Goal: Register for event/course

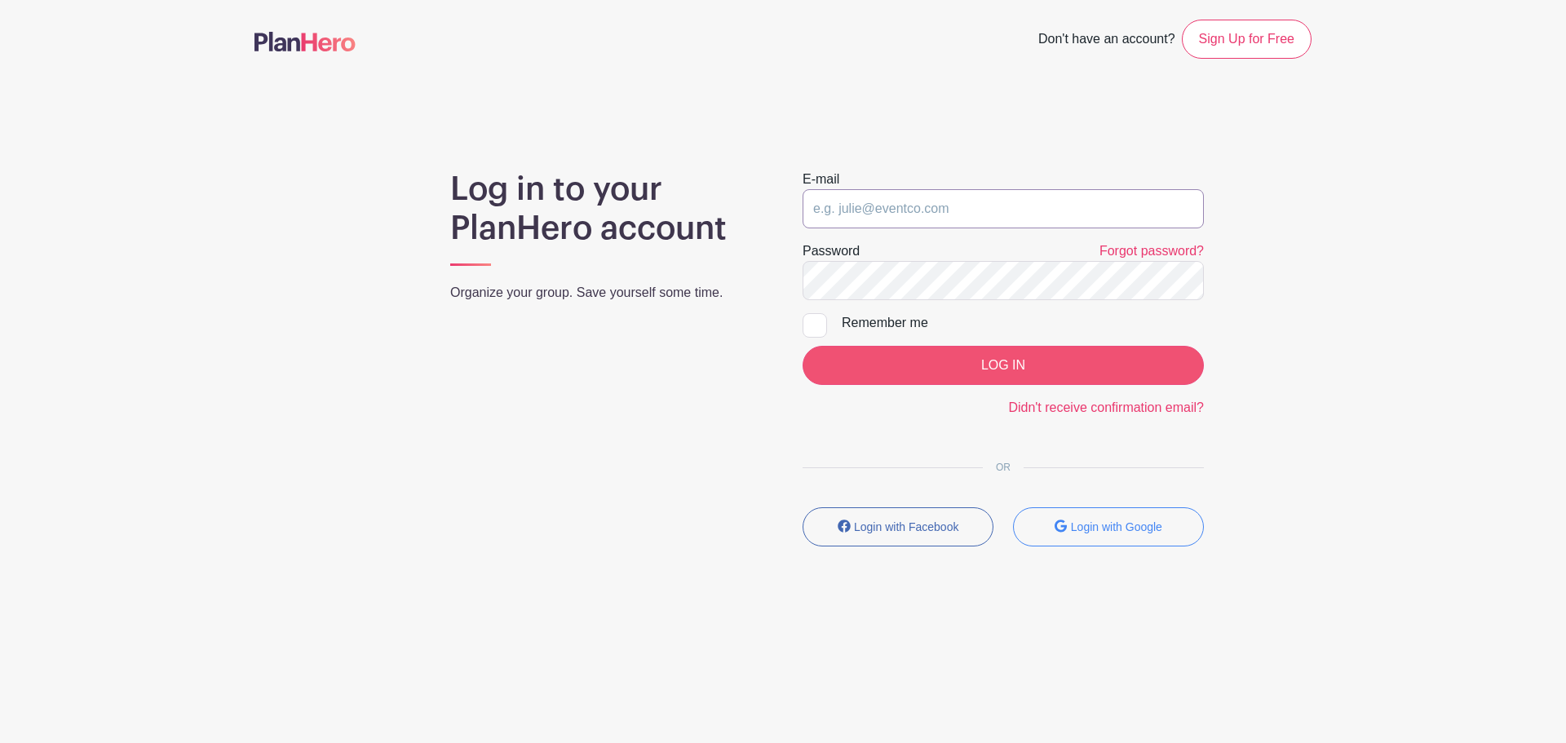
type input "[EMAIL_ADDRESS][DOMAIN_NAME]"
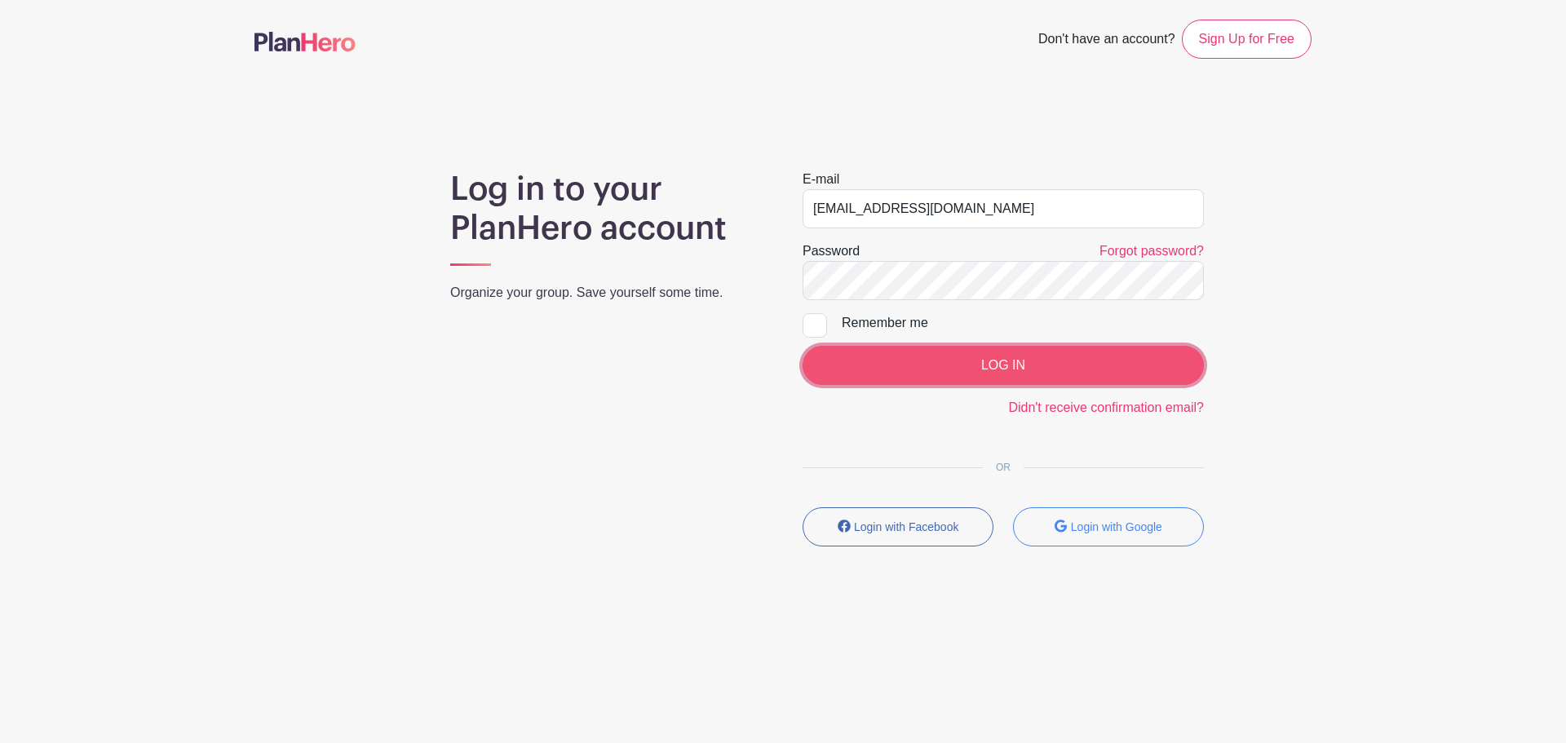
click at [986, 374] on input "LOG IN" at bounding box center [1002, 365] width 401 height 39
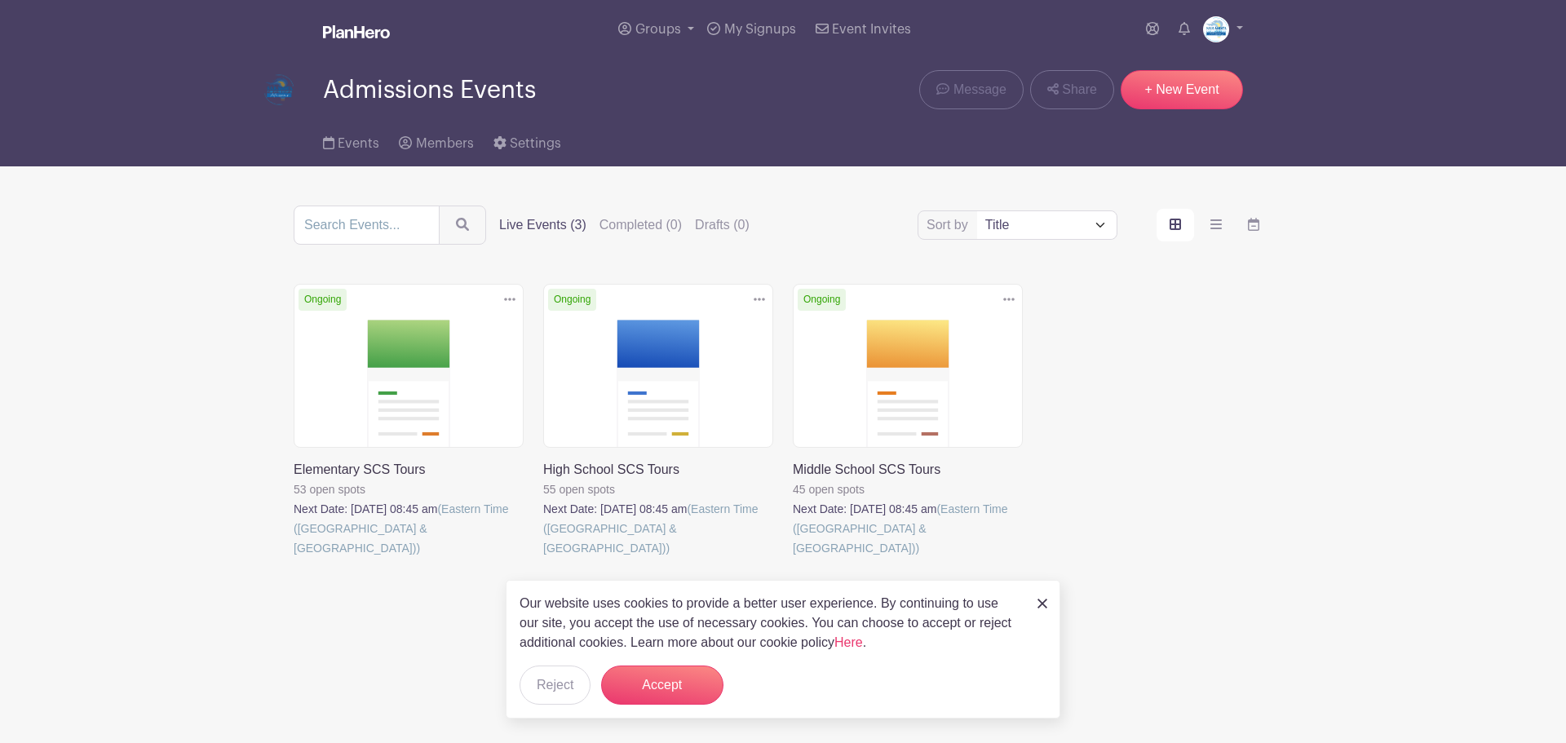
click at [1035, 601] on div "Our website uses cookies to provide a better user experience. By continuing to …" at bounding box center [783, 649] width 555 height 139
click at [1044, 604] on img at bounding box center [1042, 604] width 10 height 10
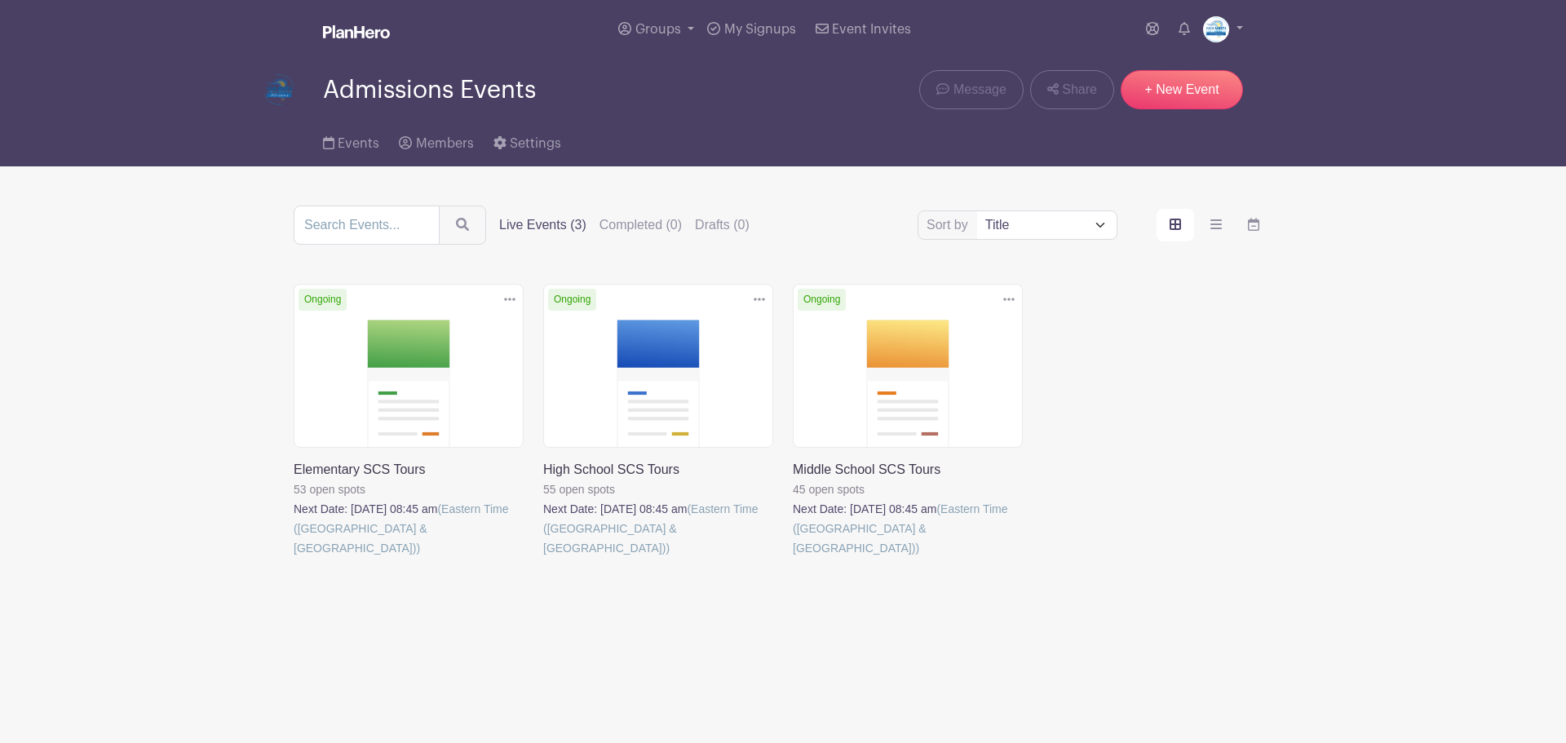
click at [294, 558] on link at bounding box center [294, 558] width 0 height 0
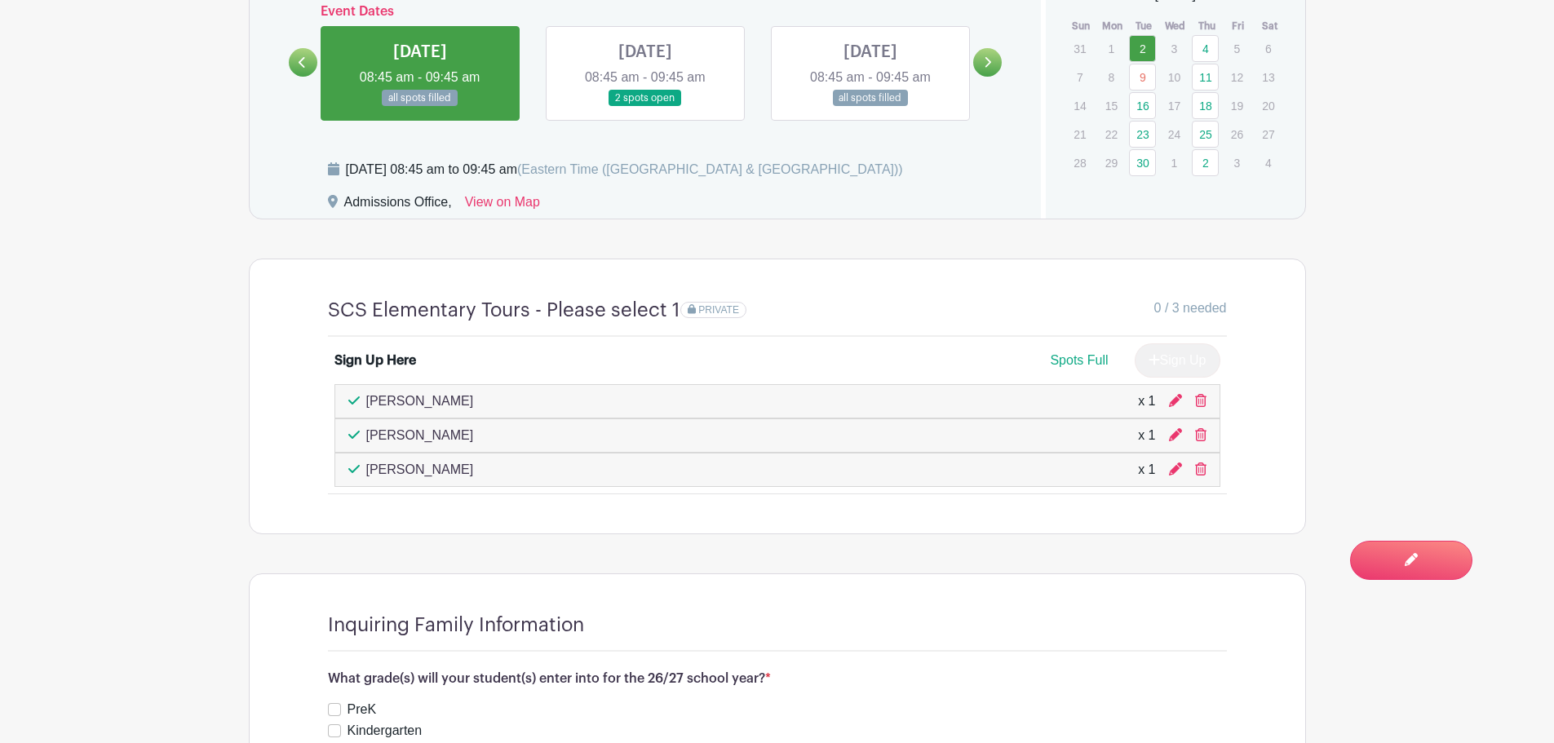
scroll to position [897, 0]
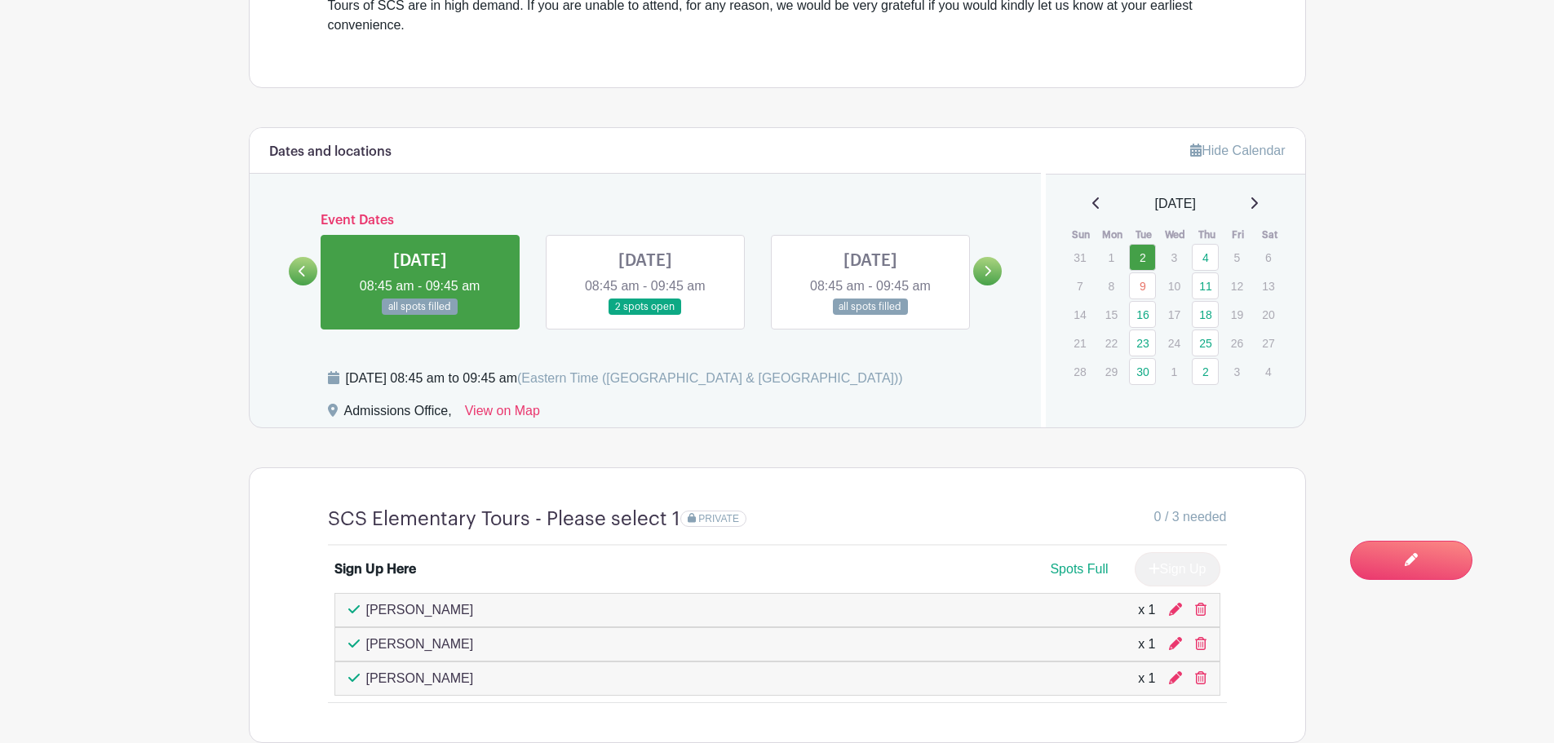
click at [645, 316] on link at bounding box center [645, 316] width 0 height 0
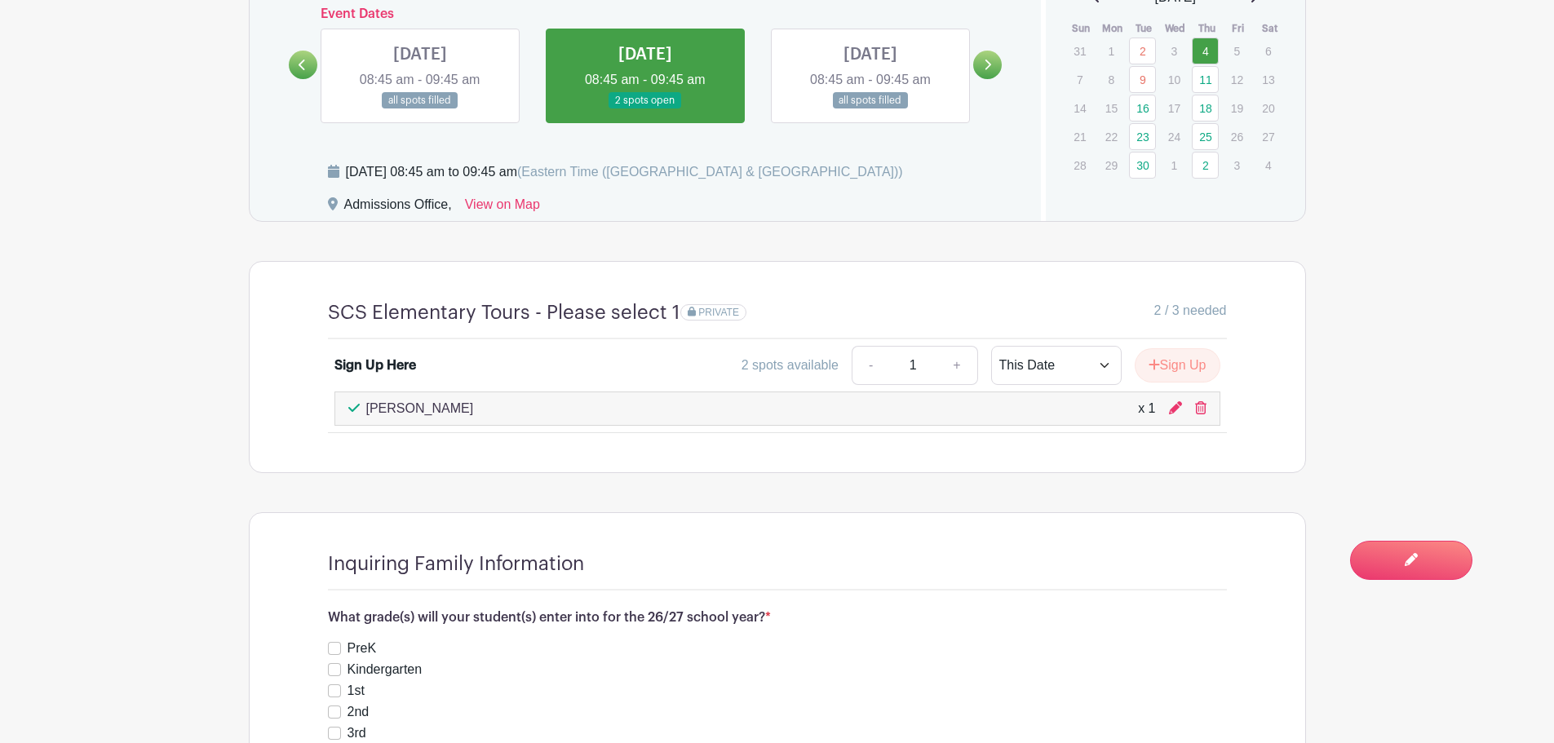
scroll to position [818, 0]
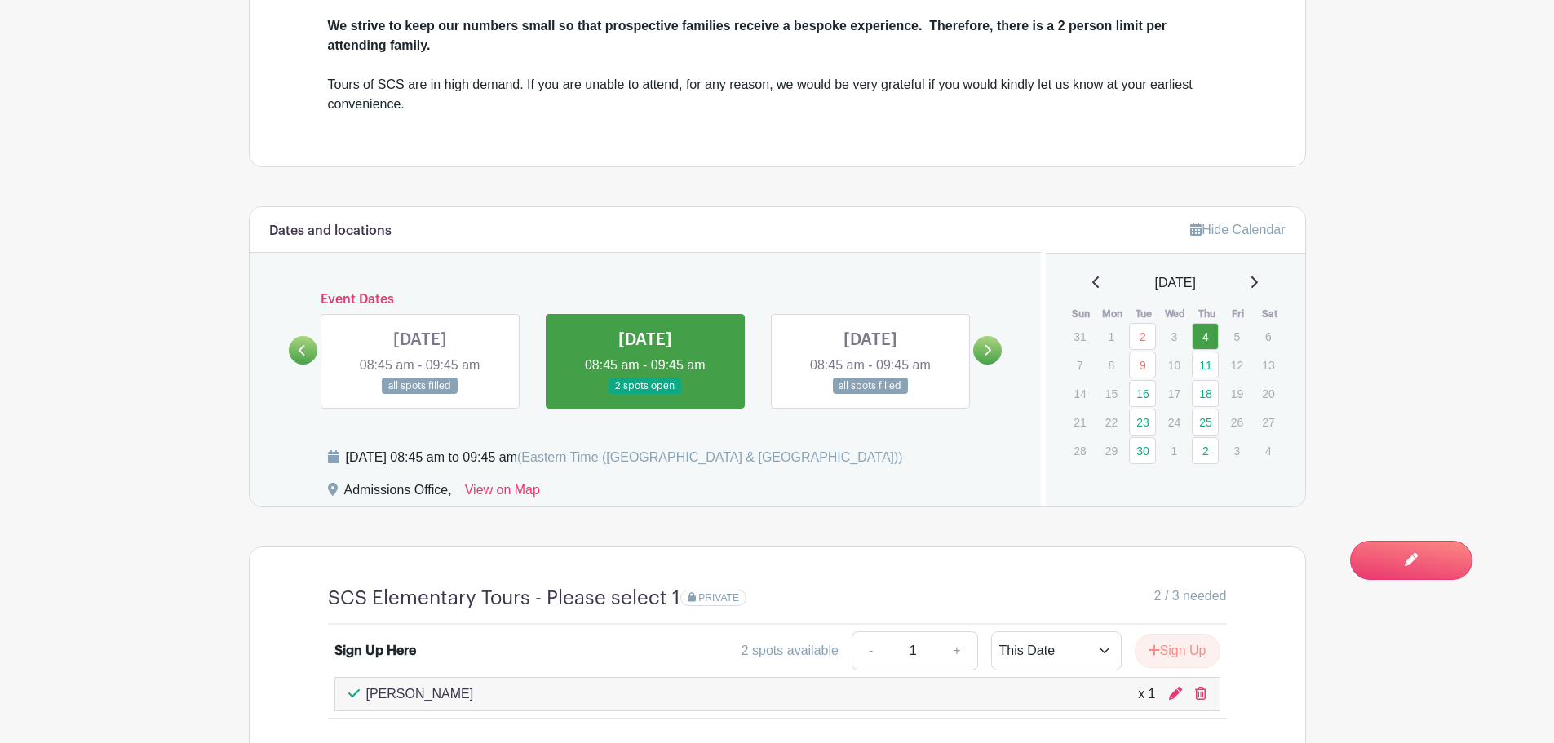
click at [870, 395] on link at bounding box center [870, 395] width 0 height 0
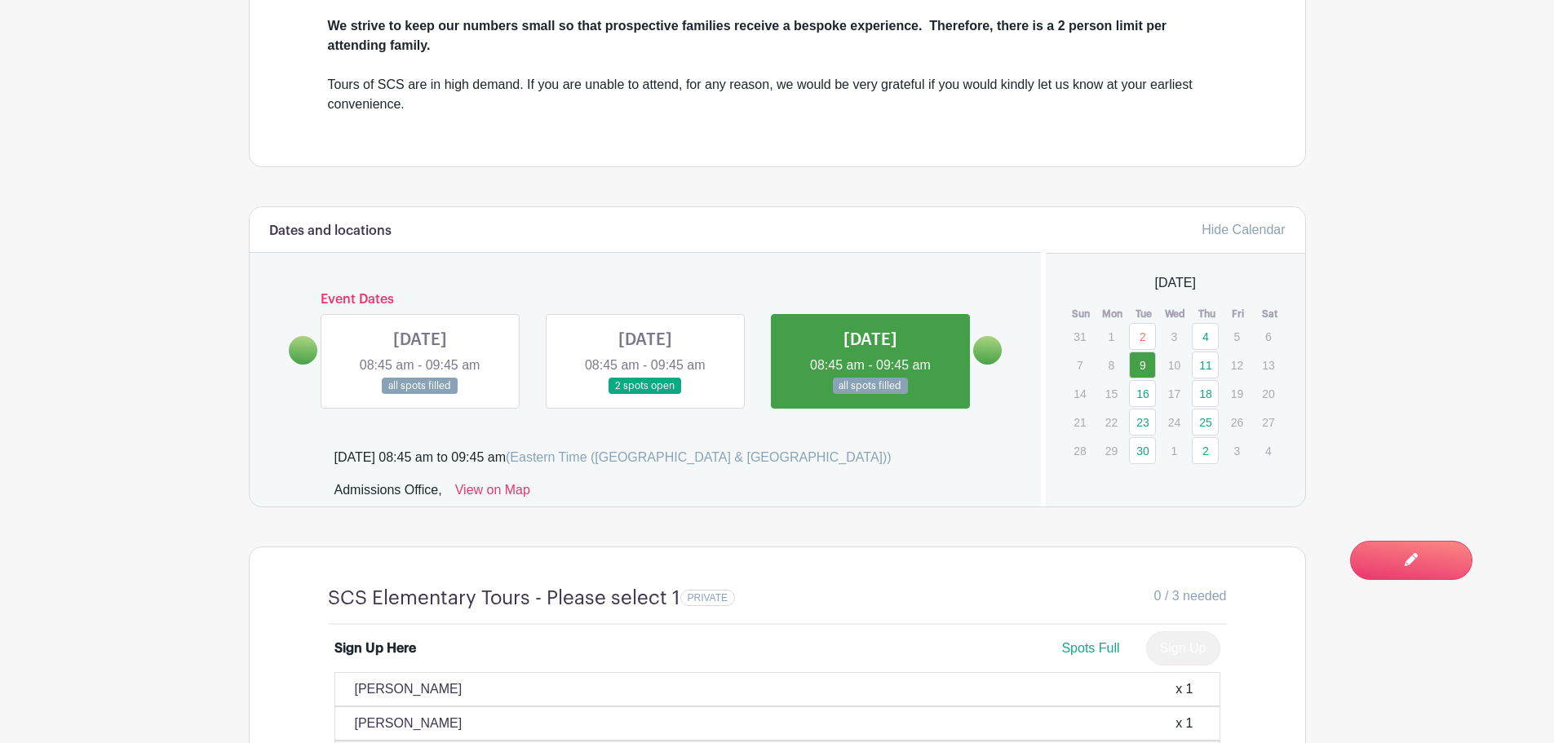
scroll to position [1144, 0]
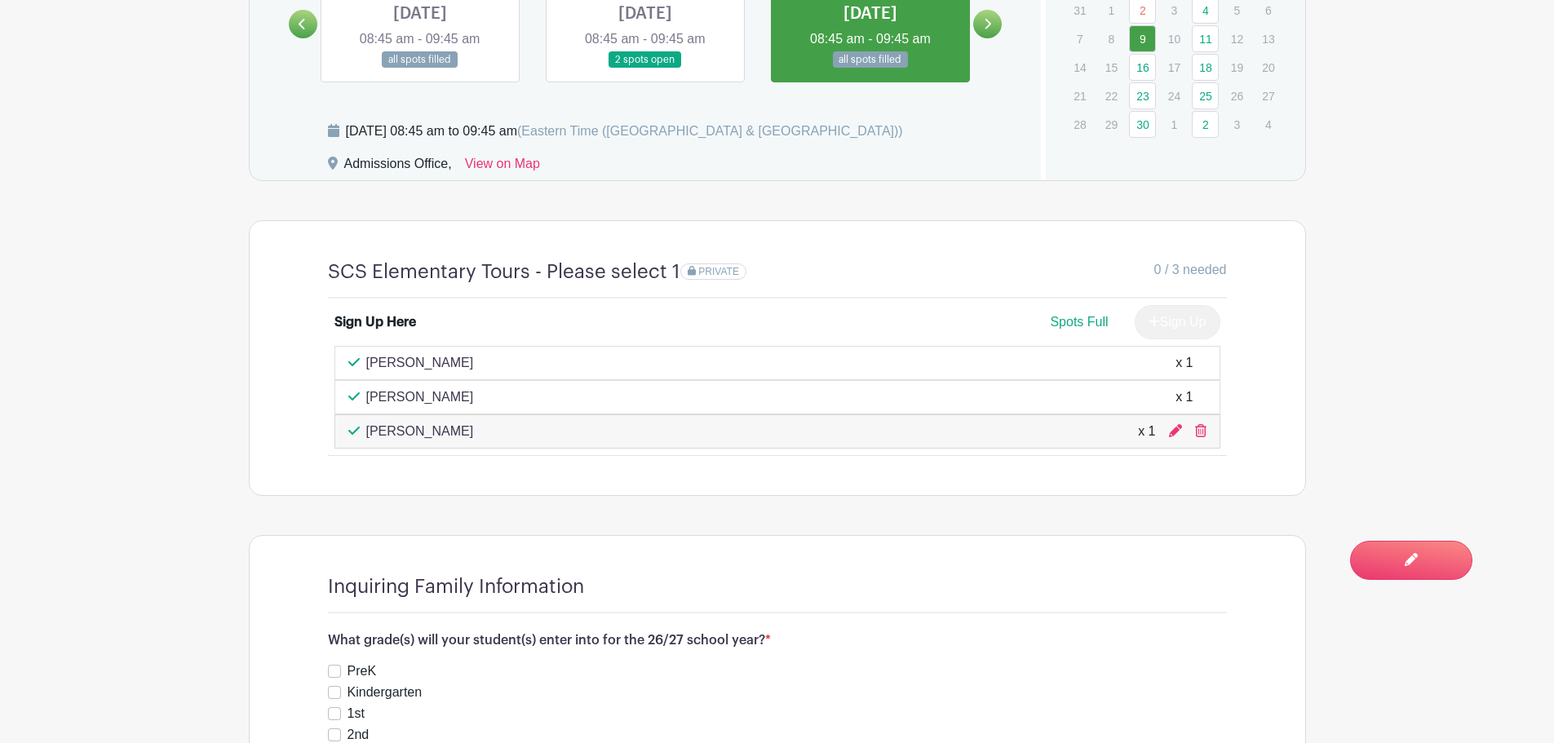
click at [402, 359] on p "[PERSON_NAME]" at bounding box center [420, 363] width 108 height 20
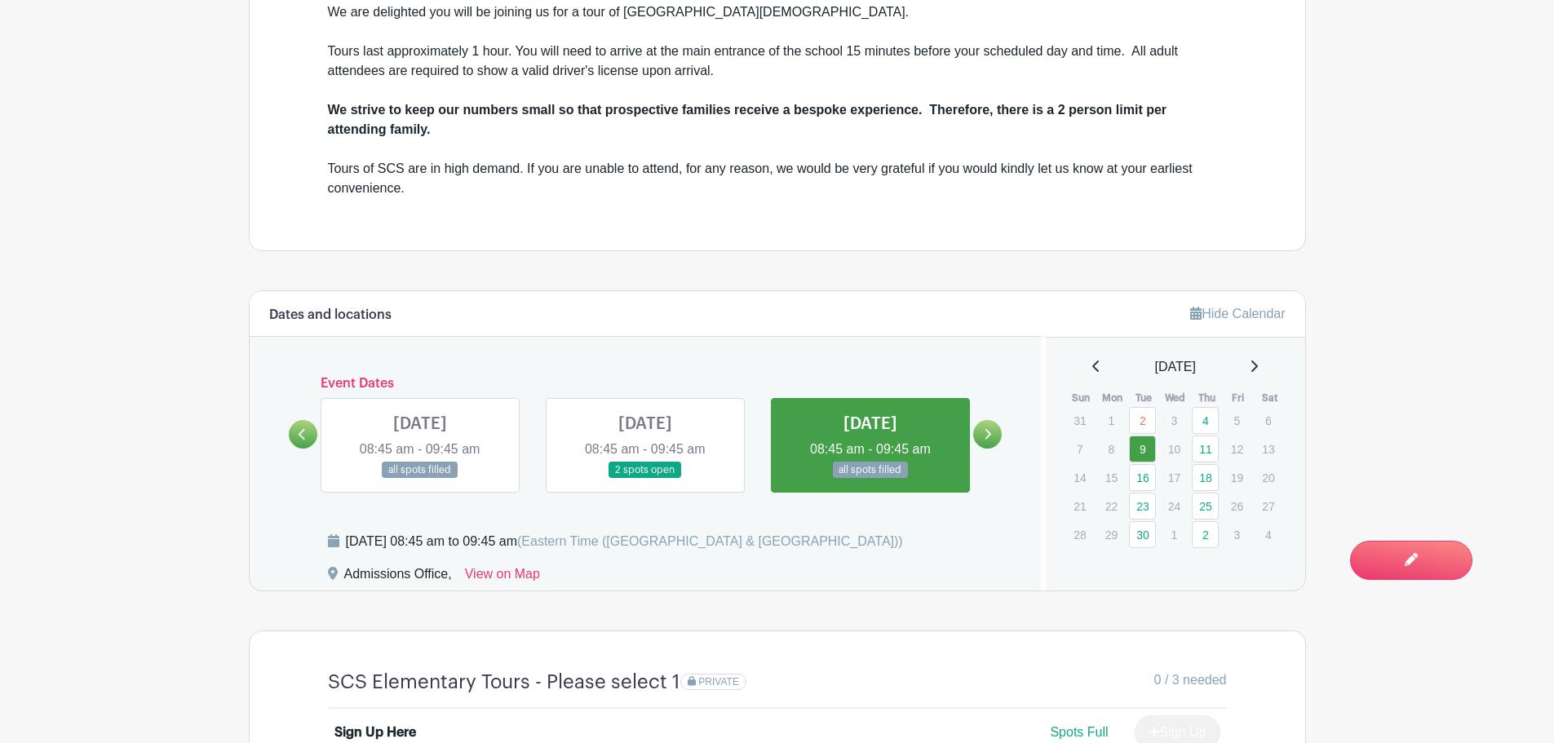
scroll to position [655, 0]
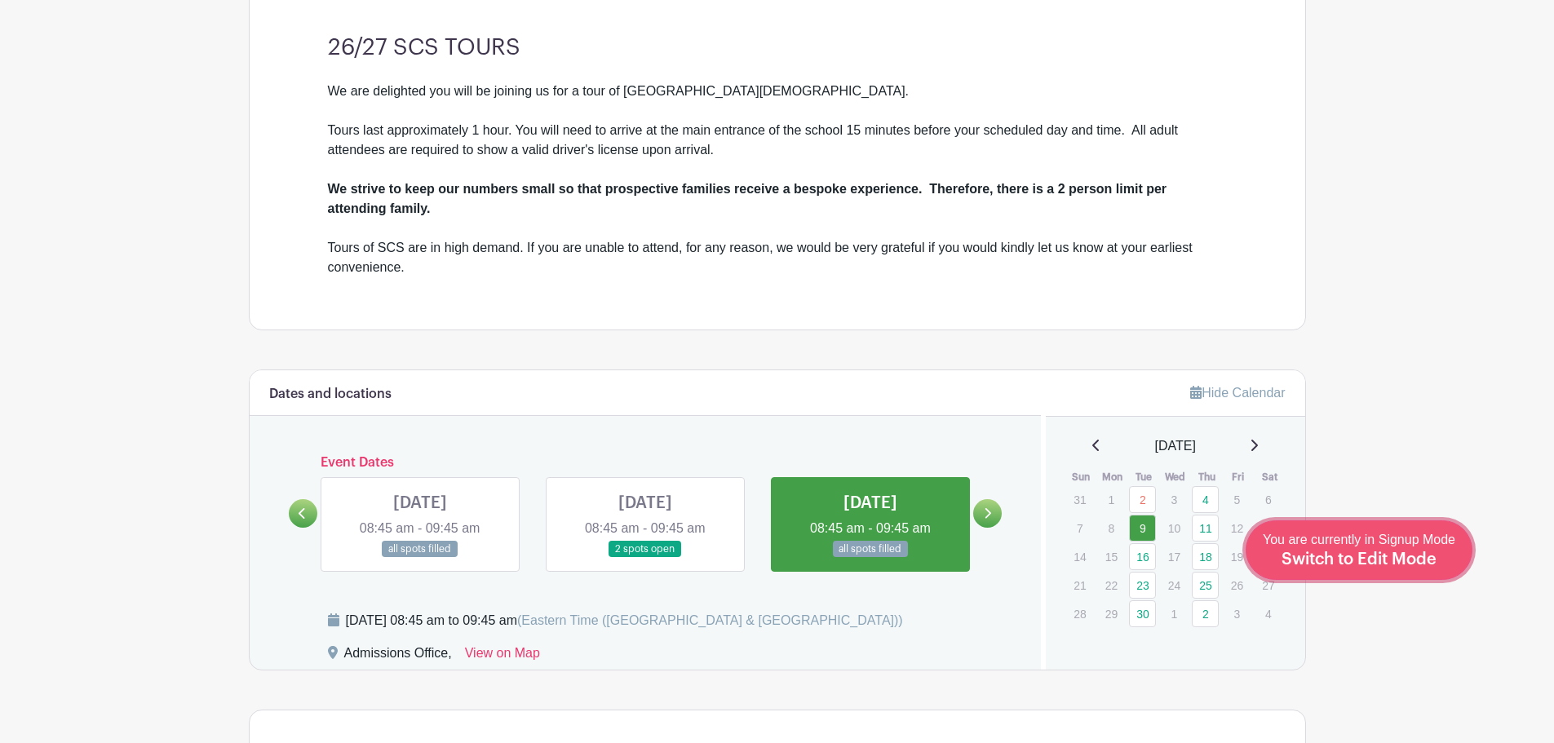
click at [1383, 564] on span "Switch to Edit Mode" at bounding box center [1358, 559] width 155 height 16
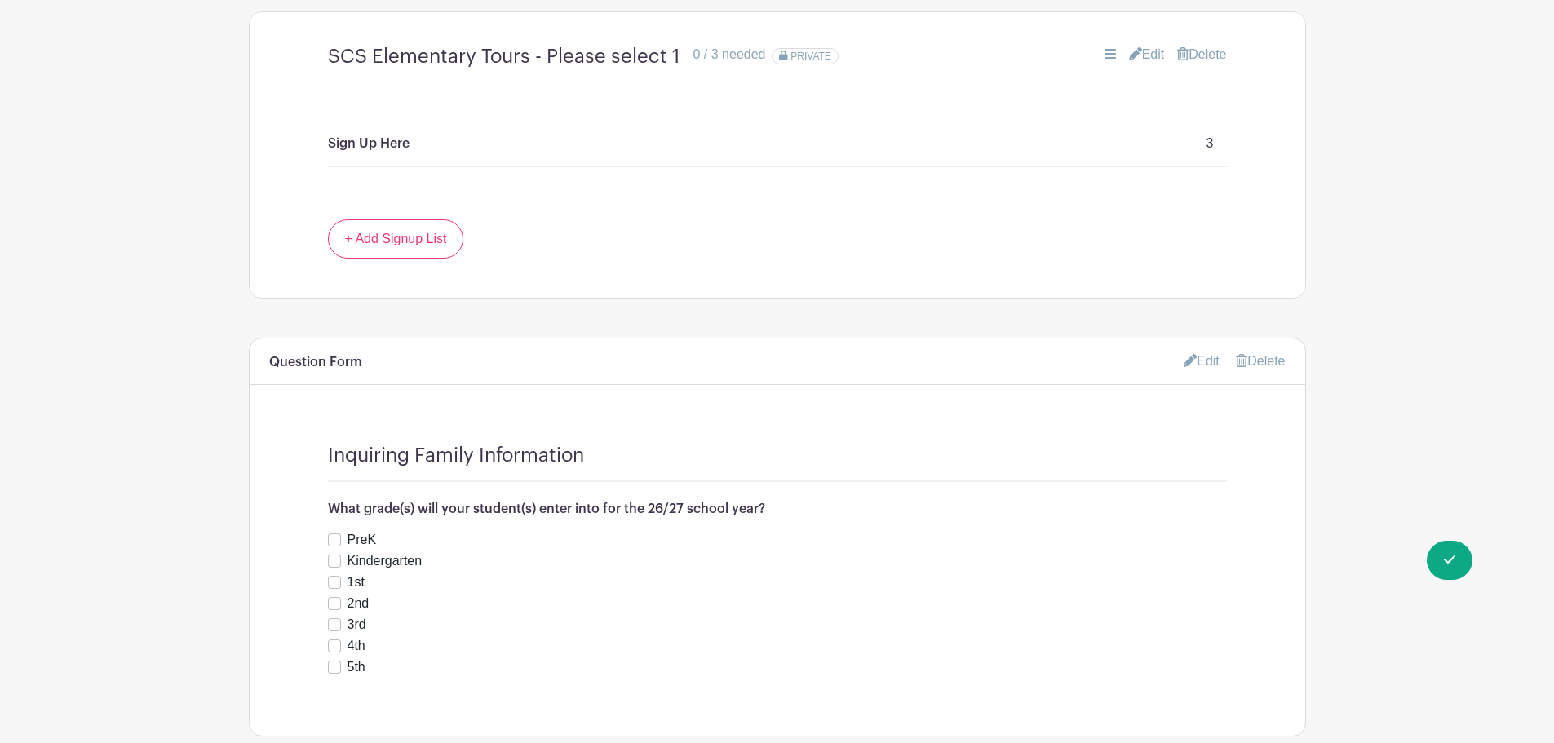
scroll to position [1068, 0]
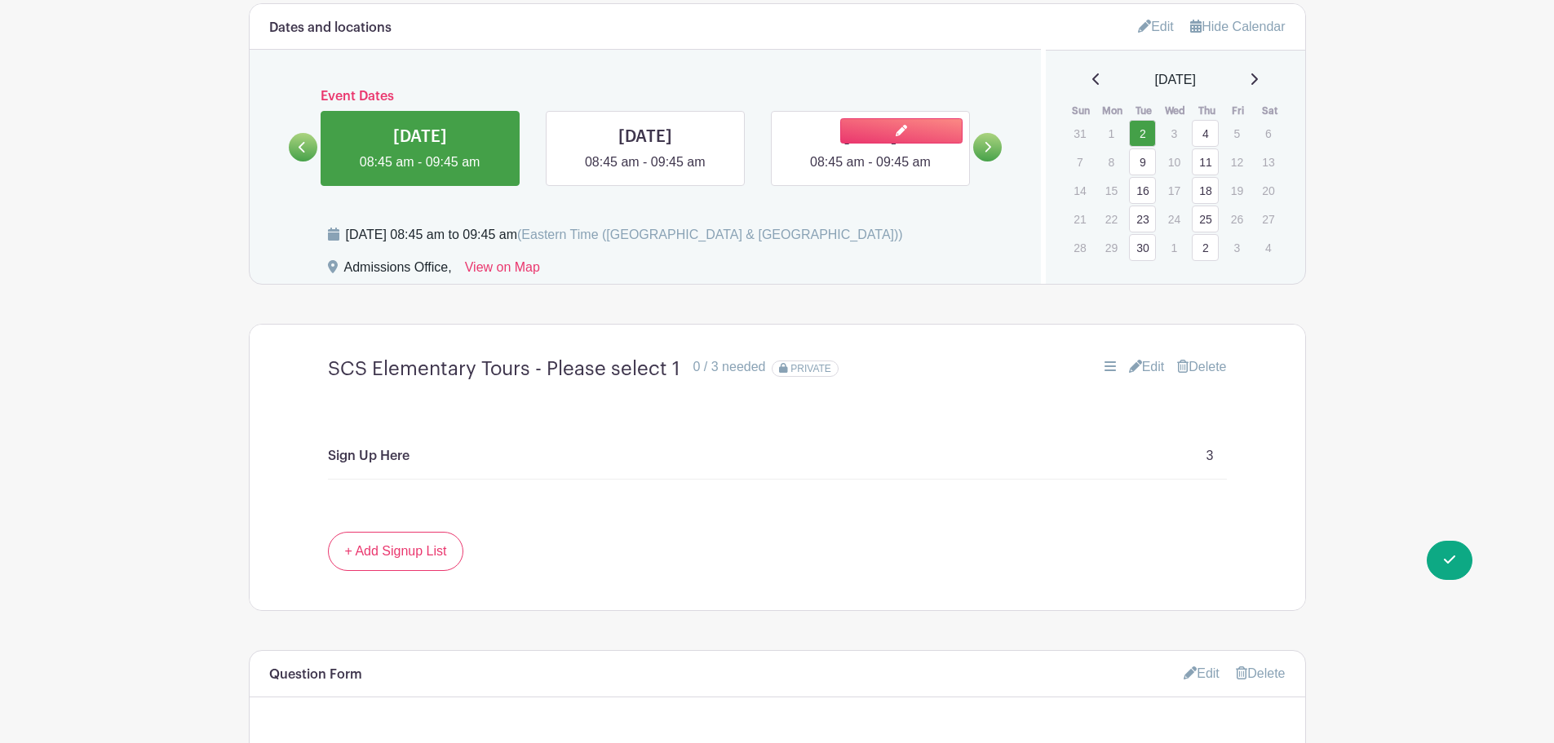
click at [870, 172] on link at bounding box center [870, 172] width 0 height 0
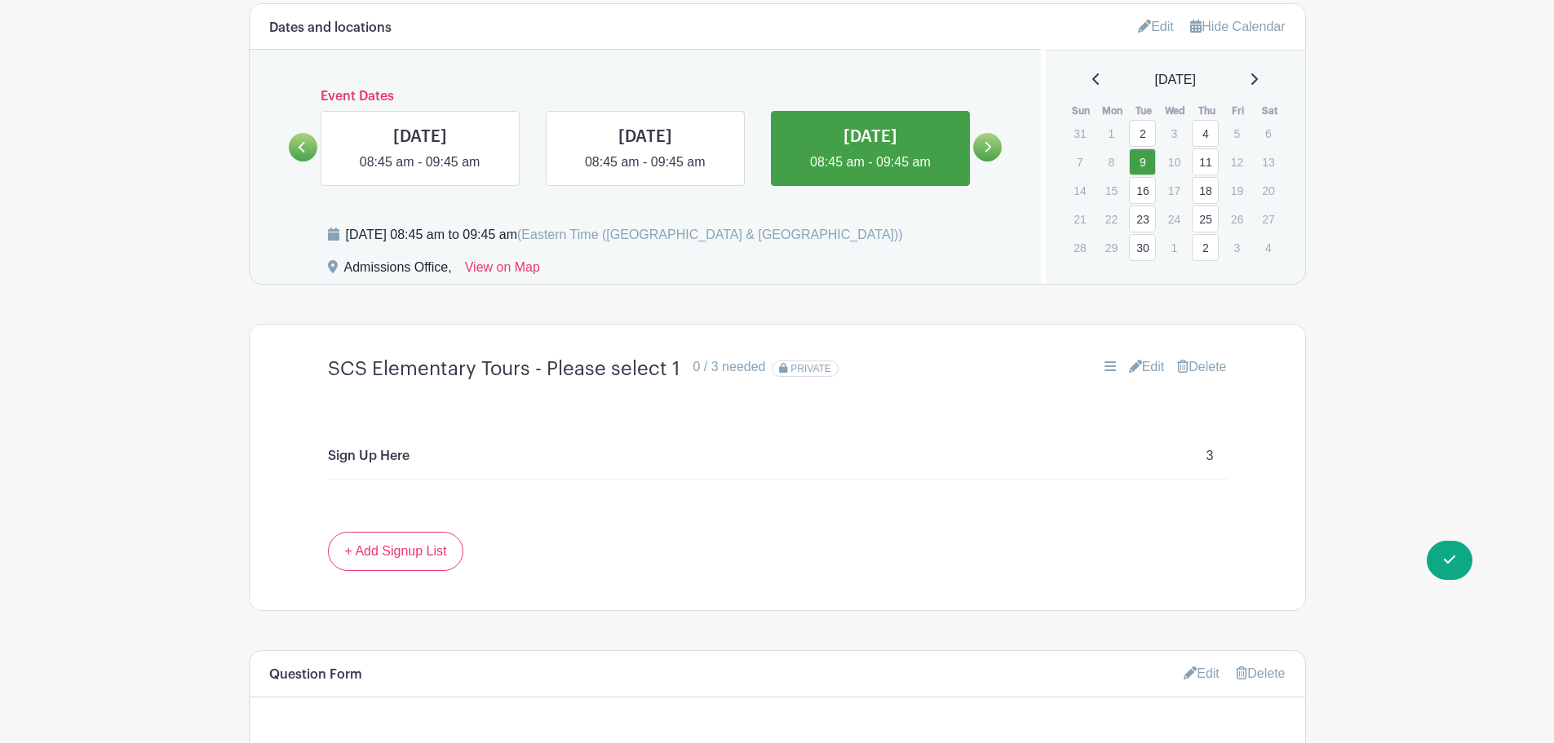
click at [1108, 377] on div "SCS Elementary Tours - Please select 1 0 / 3 needed PRIVATE Edit [GEOGRAPHIC_DA…" at bounding box center [777, 369] width 977 height 50
click at [1135, 363] on link "Edit" at bounding box center [1147, 367] width 36 height 20
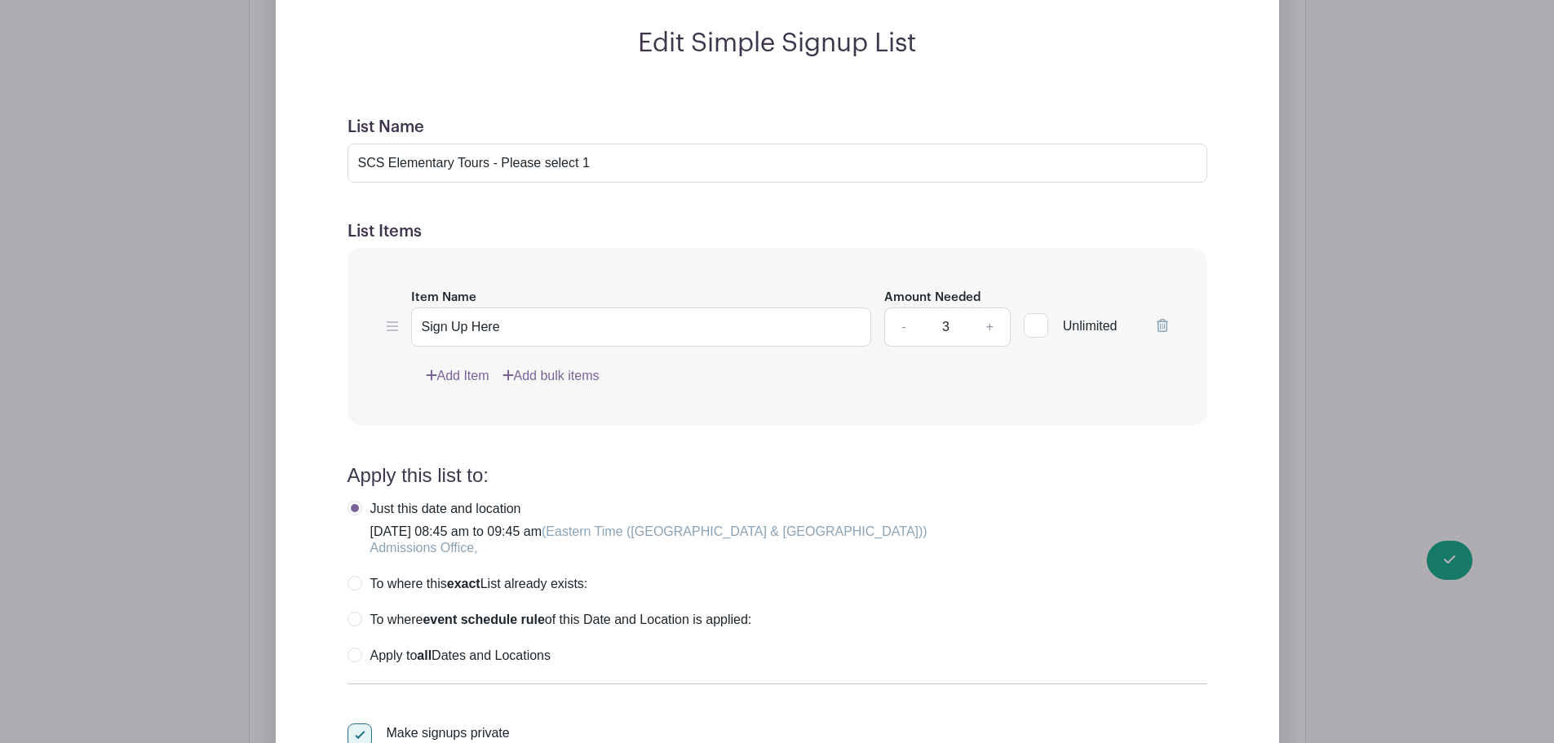
scroll to position [1149, 0]
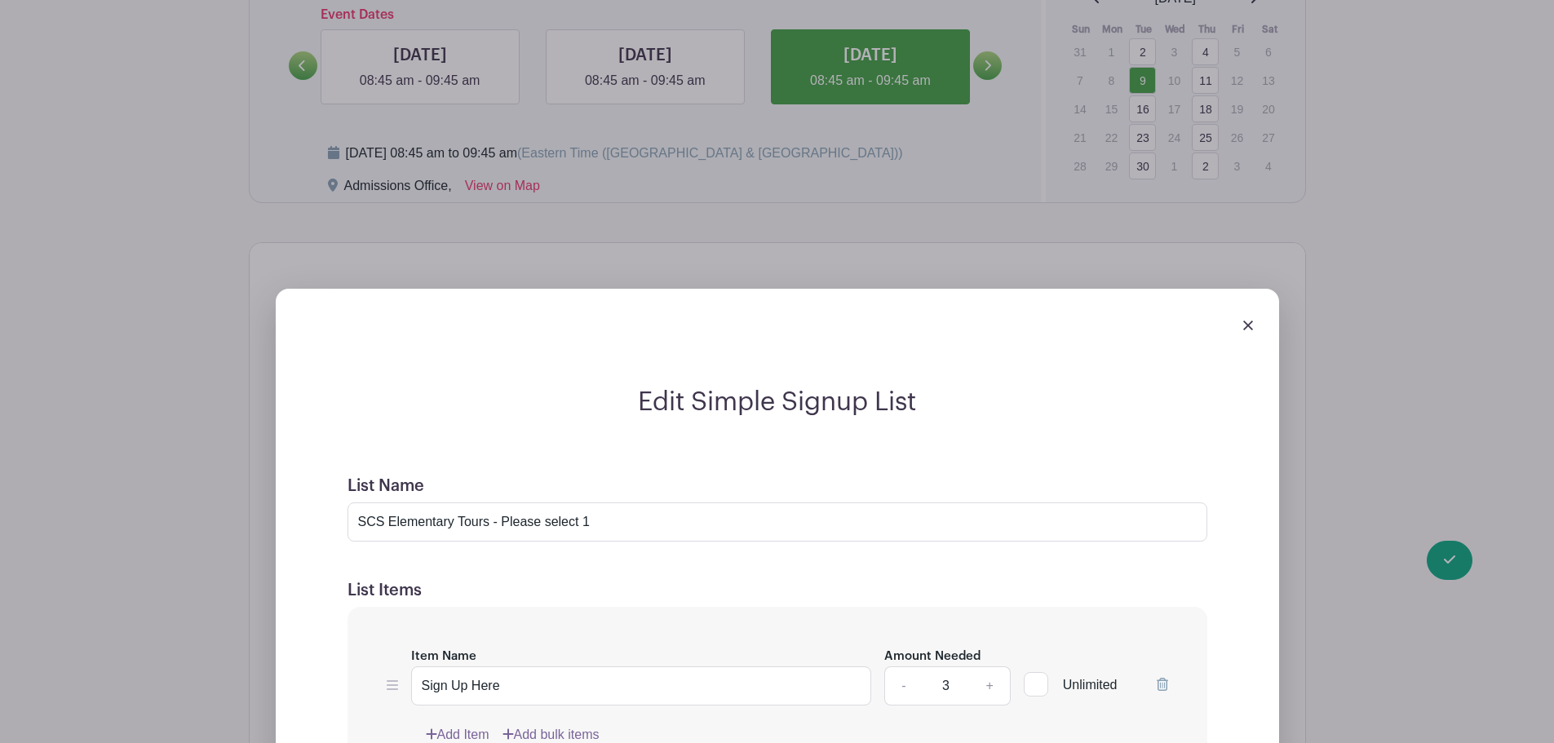
click at [1238, 322] on div at bounding box center [777, 325] width 977 height 46
click at [1248, 323] on img at bounding box center [1248, 325] width 10 height 10
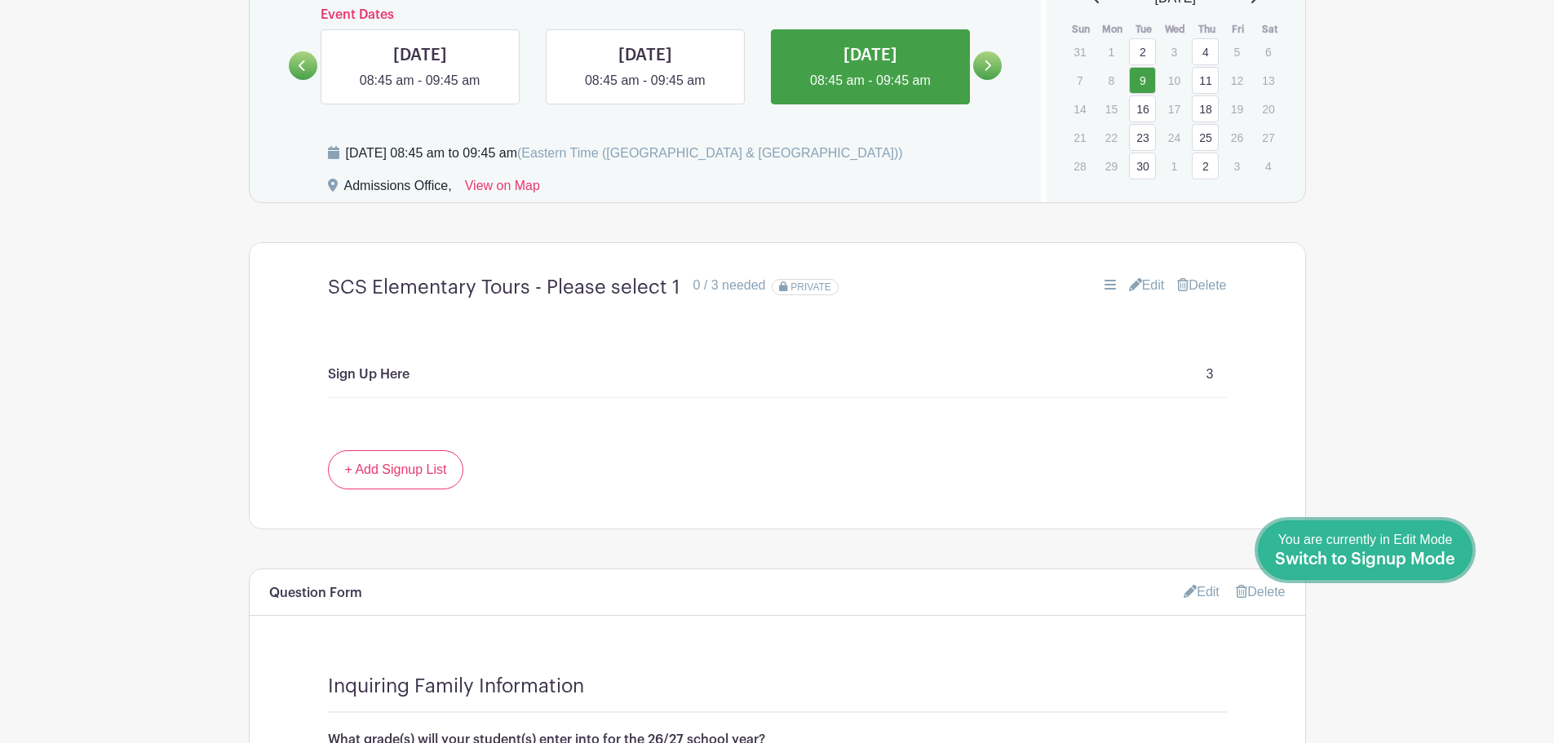
click at [1432, 568] on div "You are currently in Edit Mode Switch to Signup Mode" at bounding box center [1365, 550] width 180 height 40
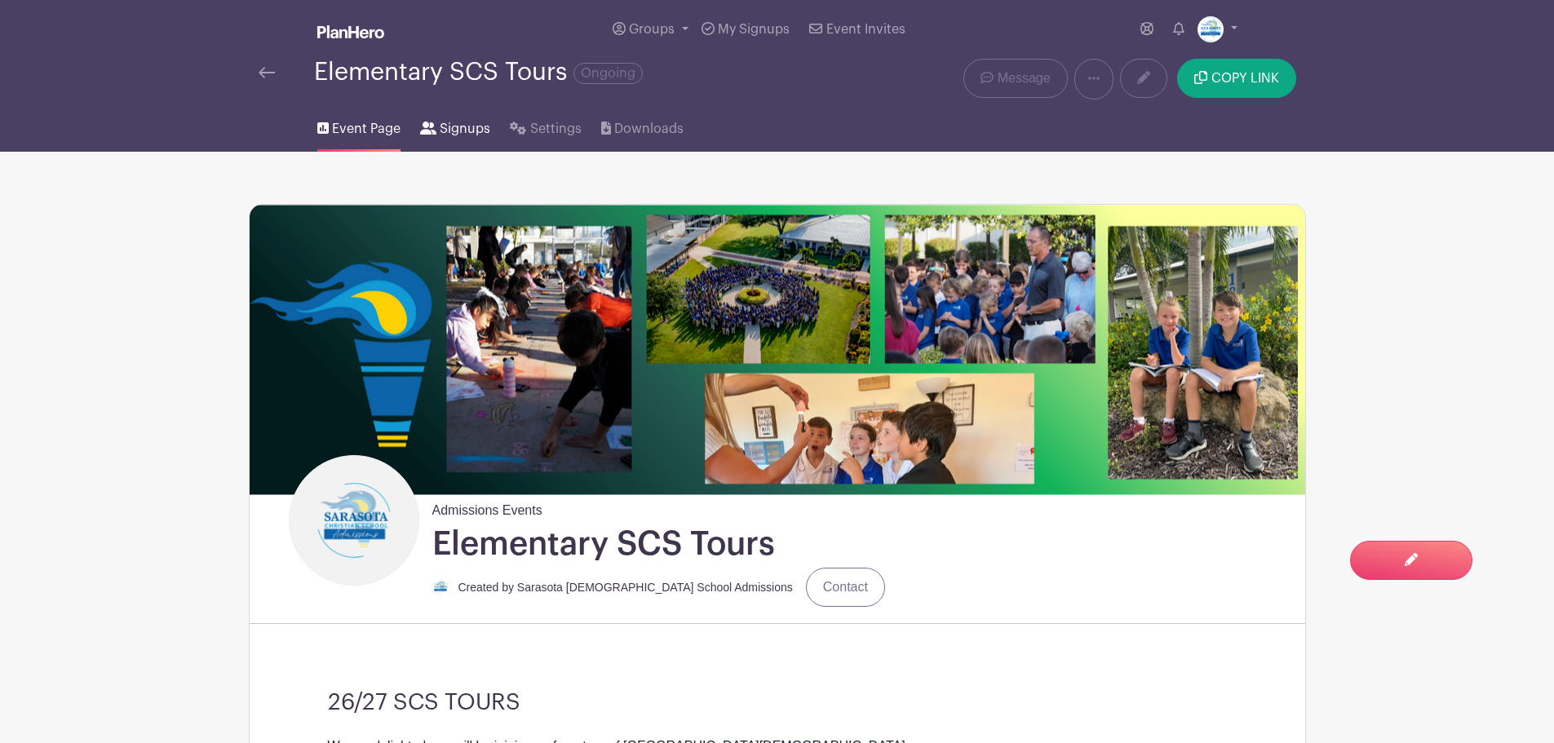
click at [459, 137] on span "Signups" at bounding box center [465, 129] width 51 height 20
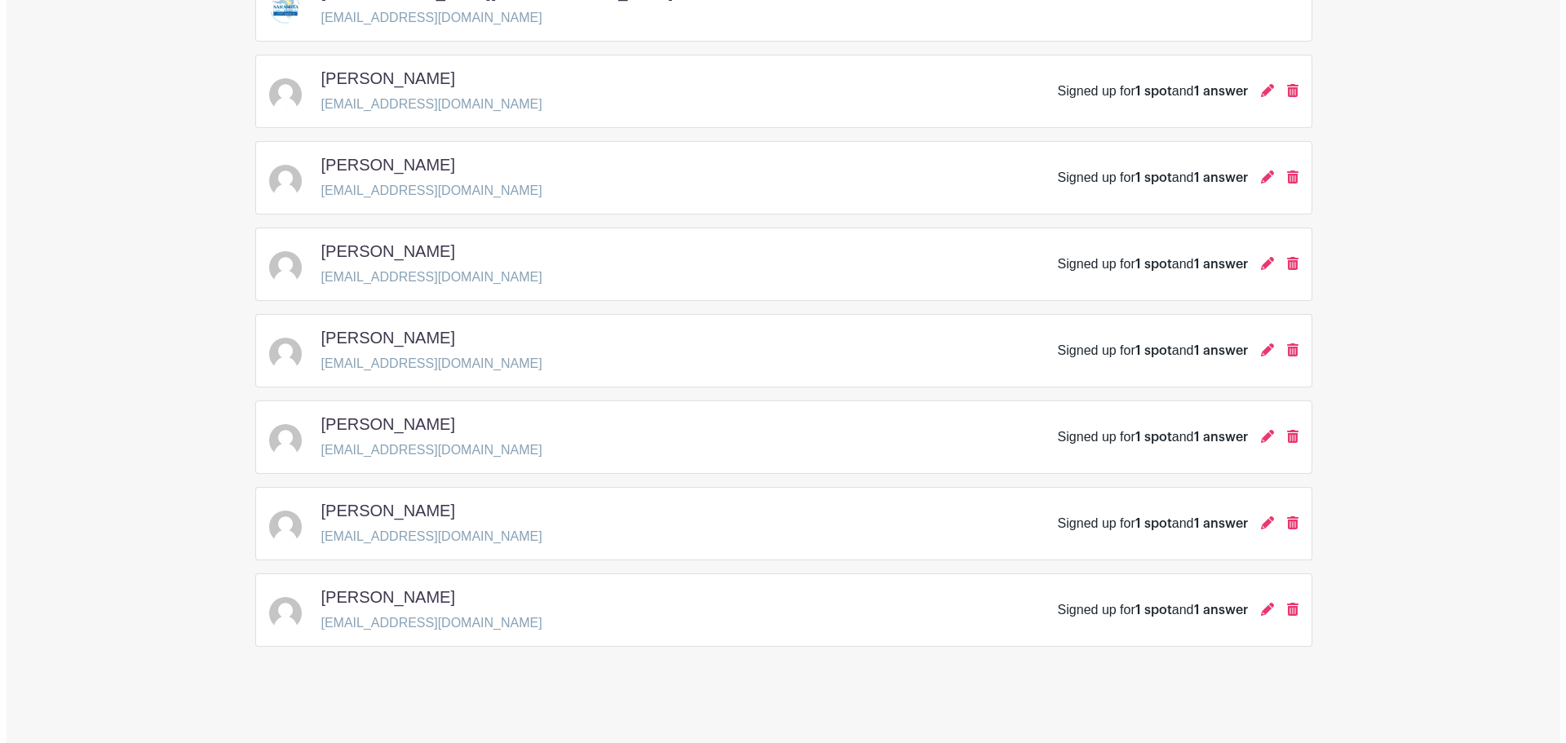
scroll to position [320, 0]
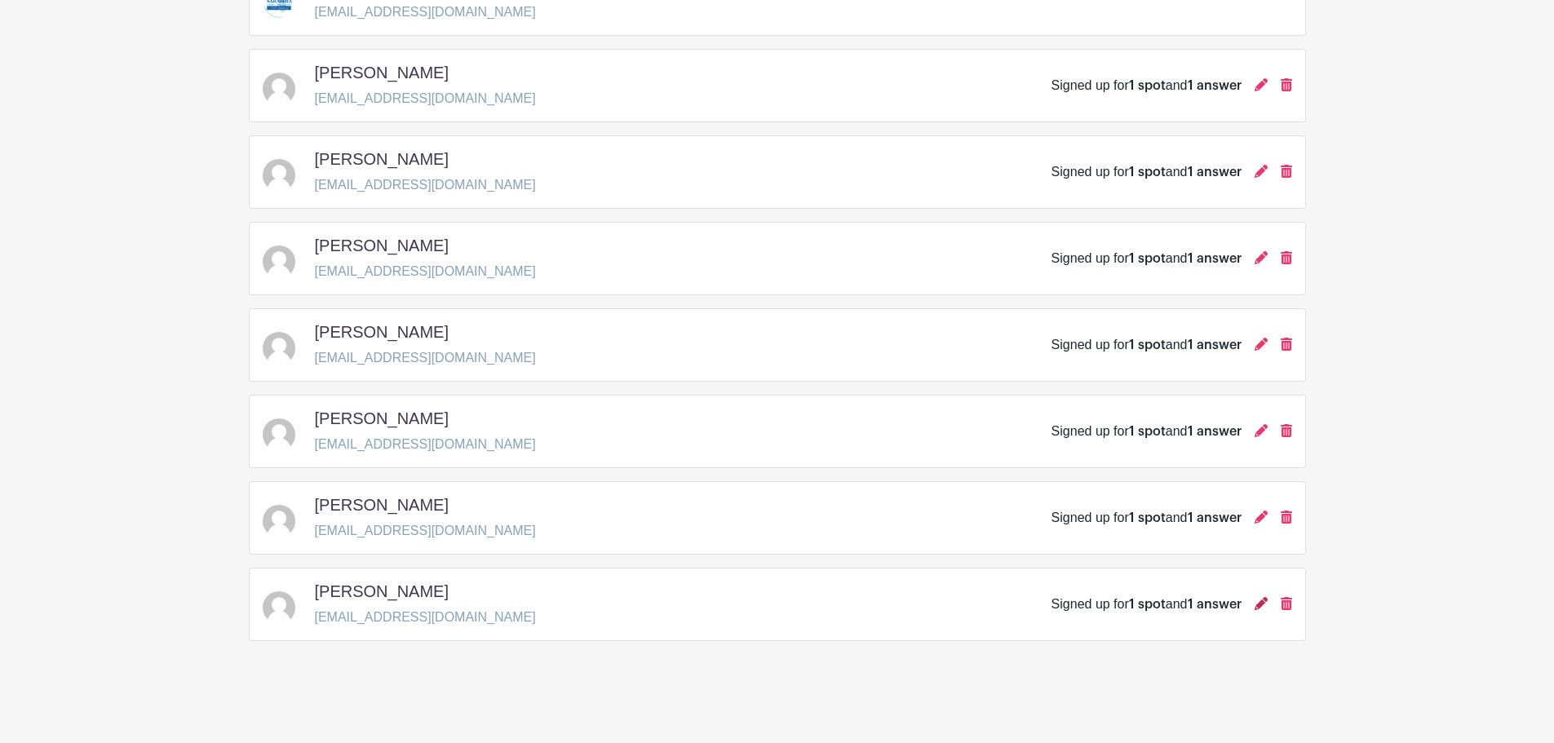
click at [1266, 604] on div "Signed up for 1 spot and 1 answer" at bounding box center [1171, 605] width 241 height 20
click at [1260, 606] on icon at bounding box center [1260, 603] width 13 height 13
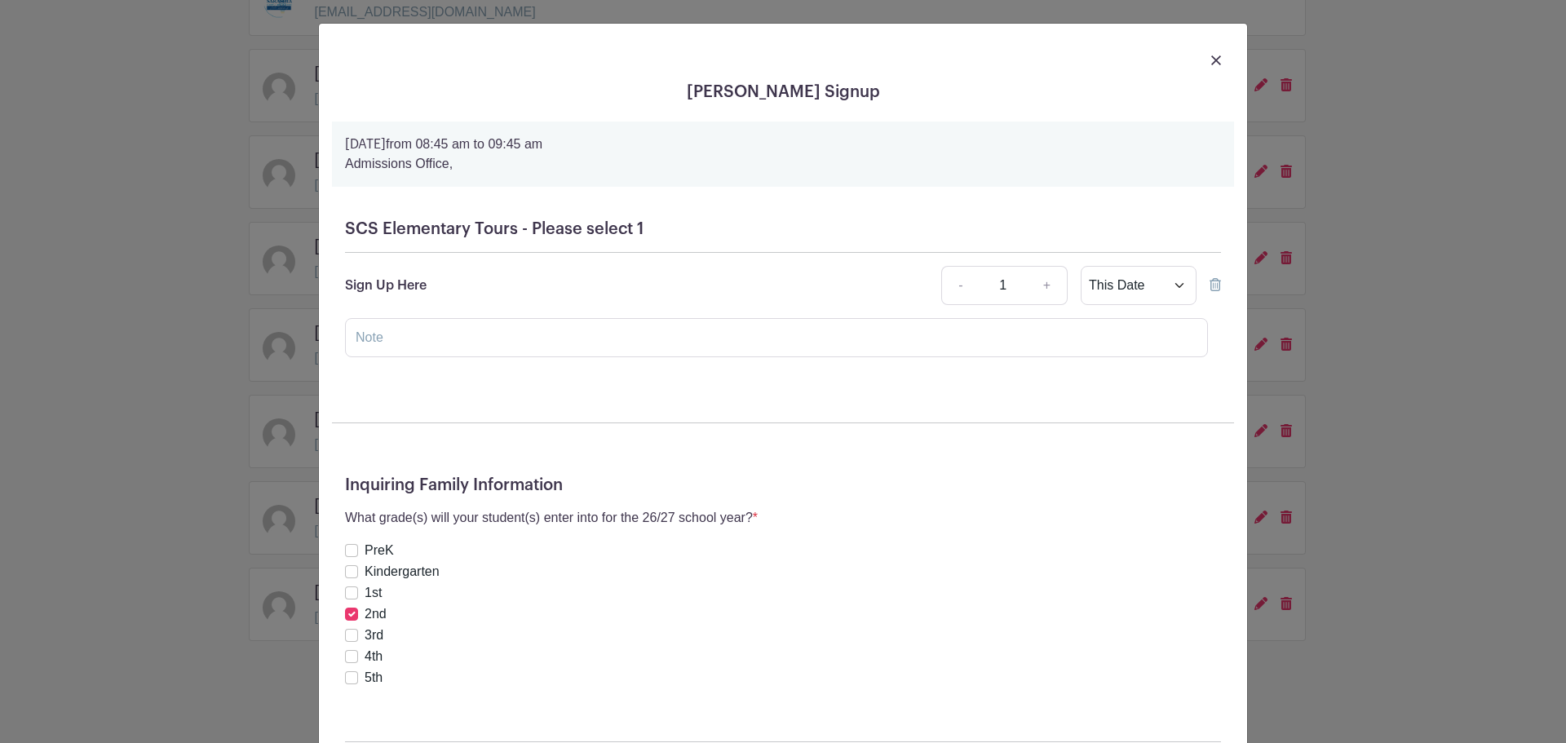
scroll to position [317, 0]
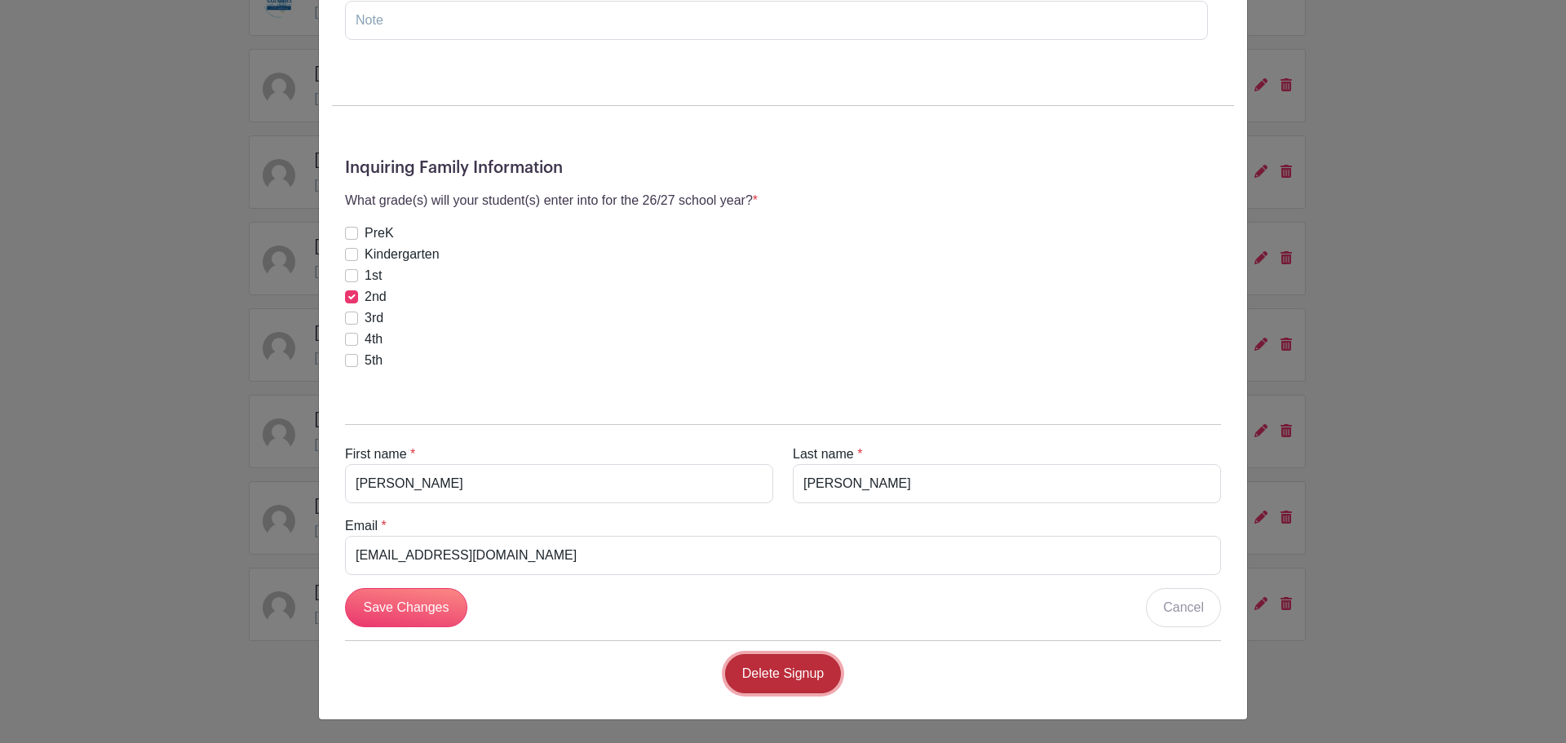
click at [787, 674] on link "Delete Signup" at bounding box center [783, 673] width 117 height 39
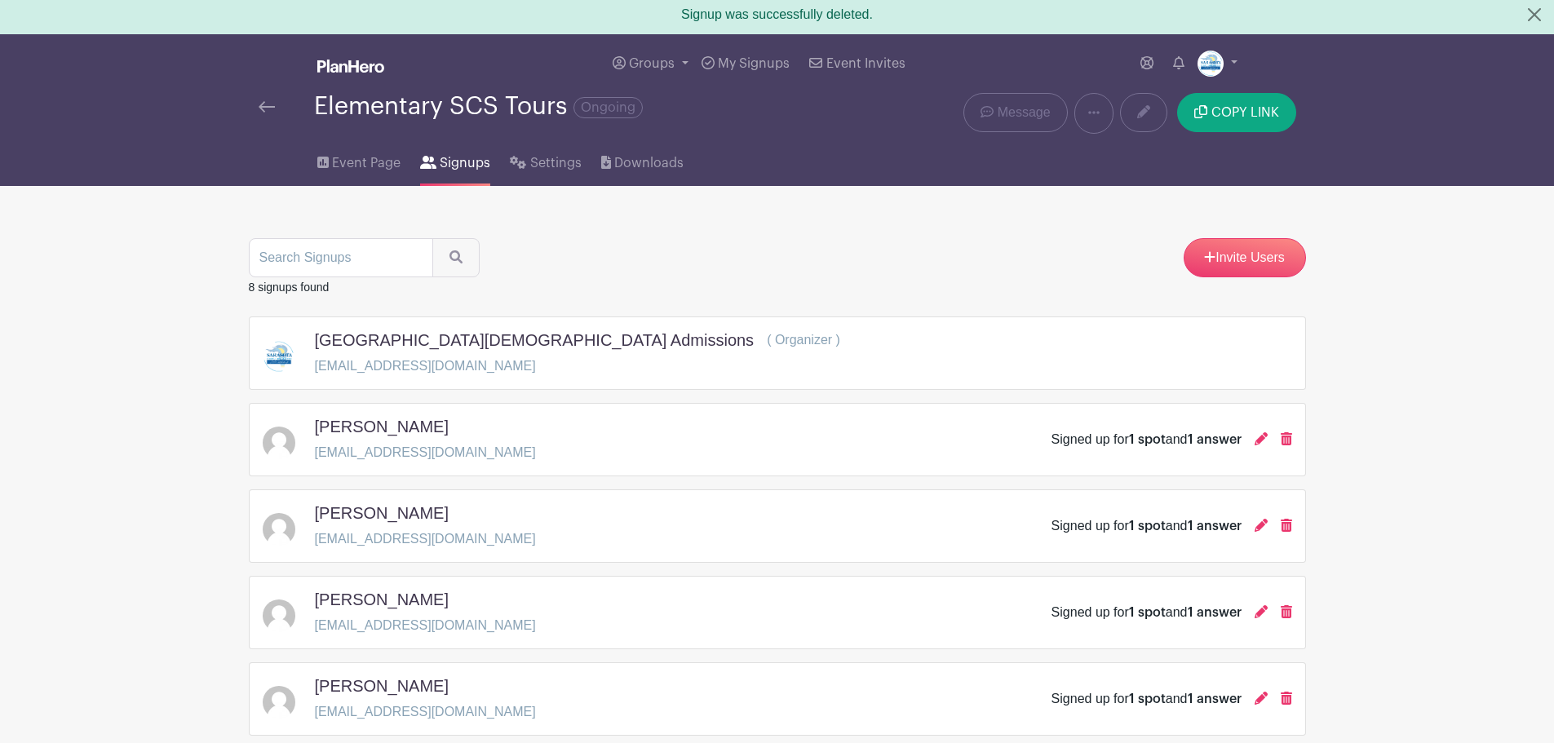
scroll to position [0, 0]
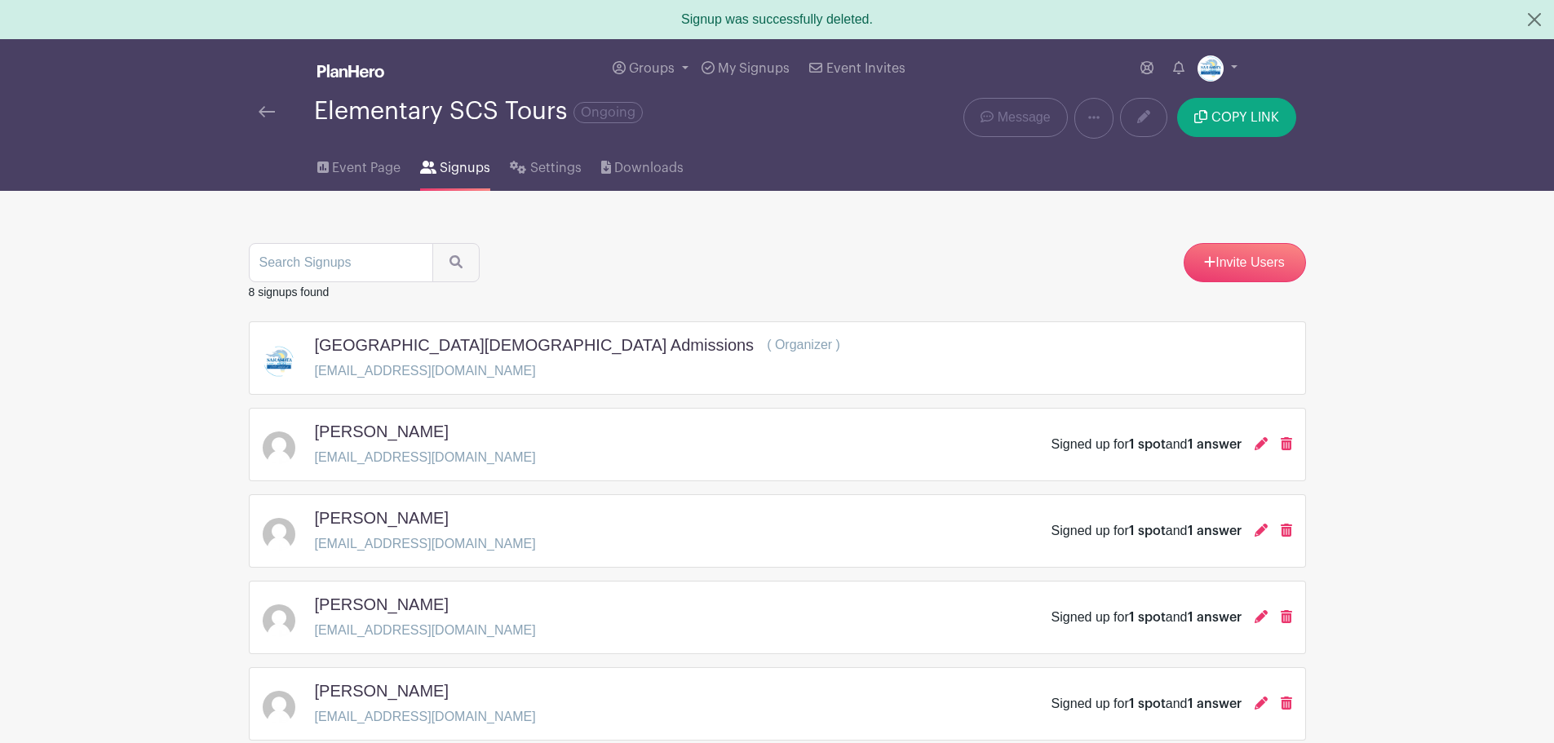
click at [268, 114] on img at bounding box center [267, 111] width 16 height 11
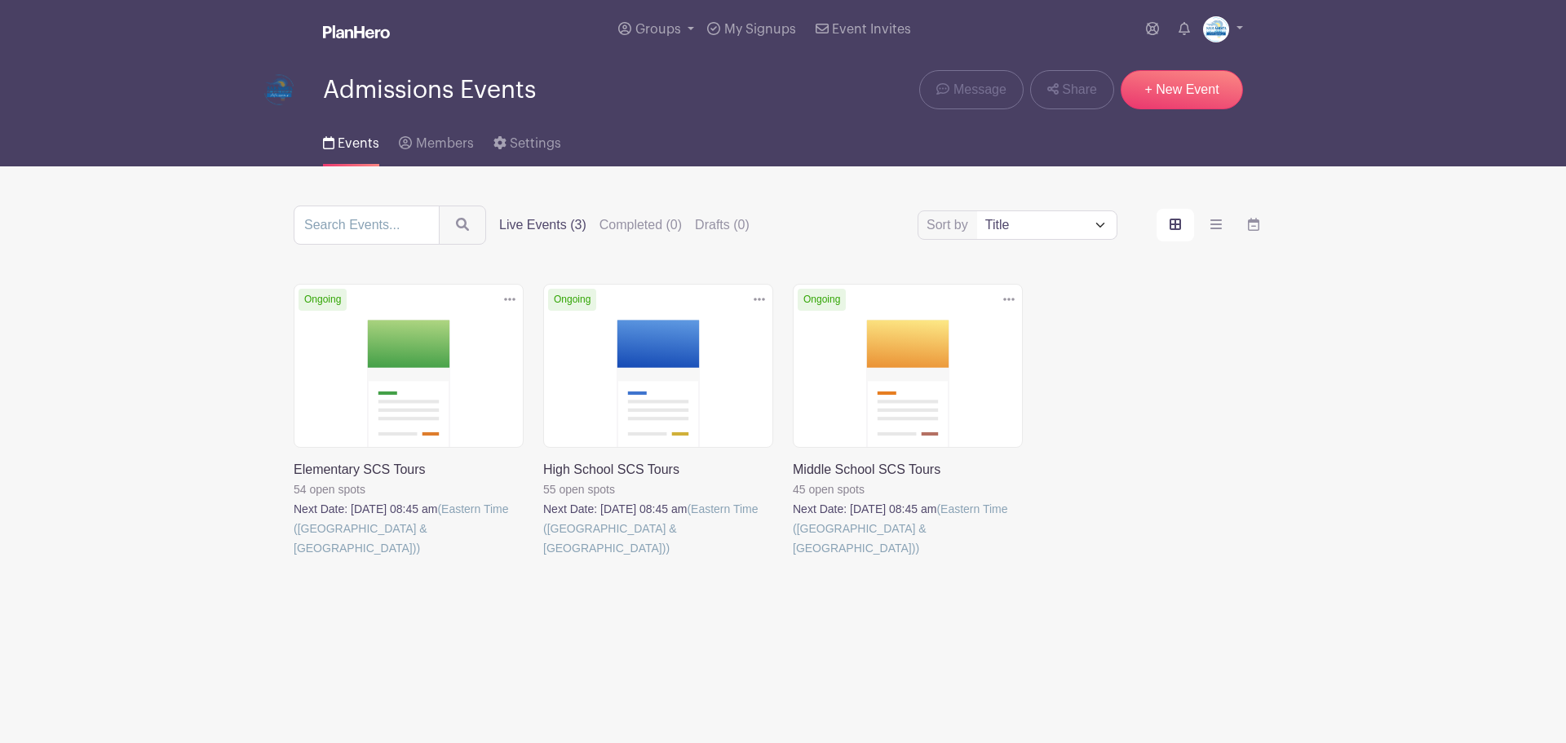
click at [543, 558] on link at bounding box center [543, 558] width 0 height 0
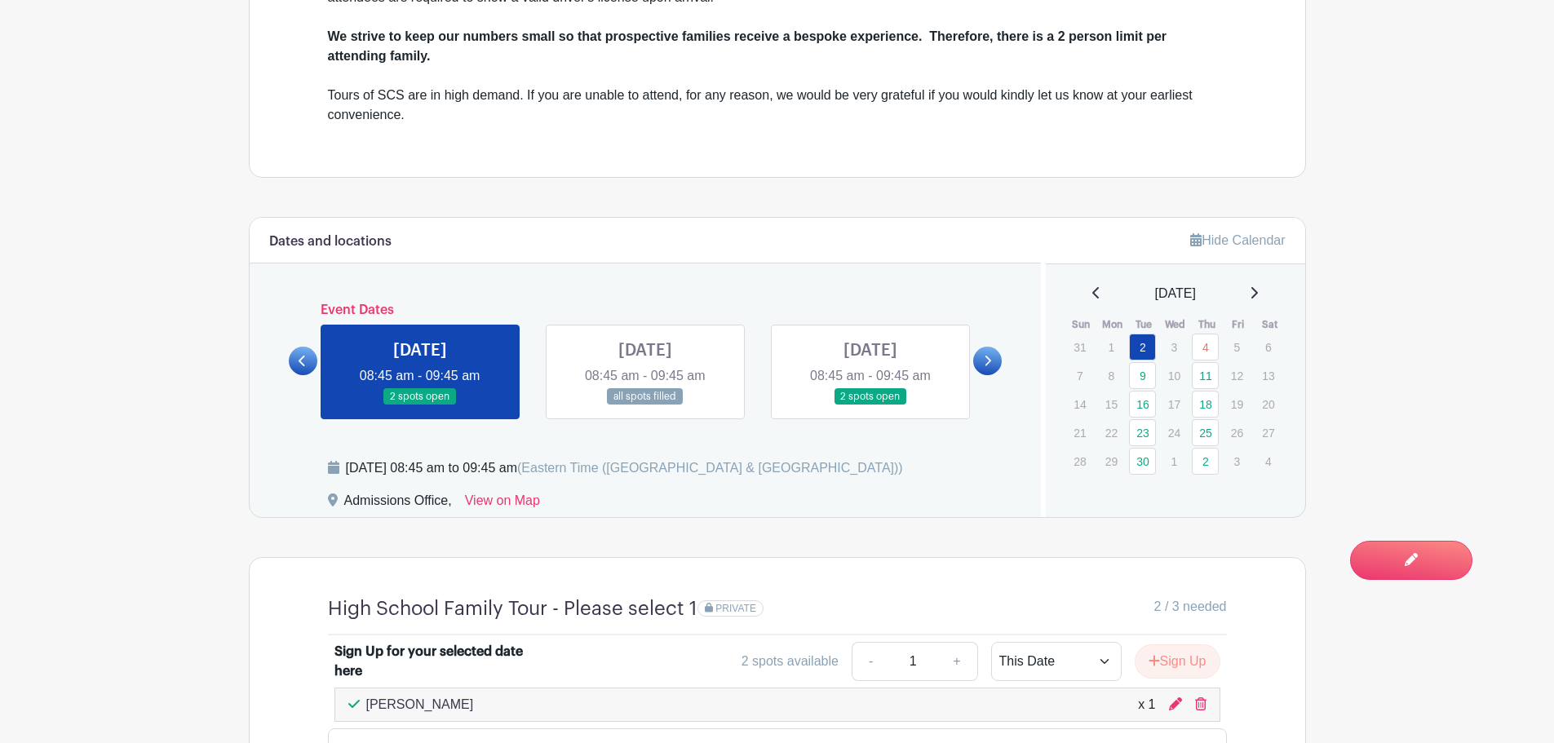
scroll to position [816, 0]
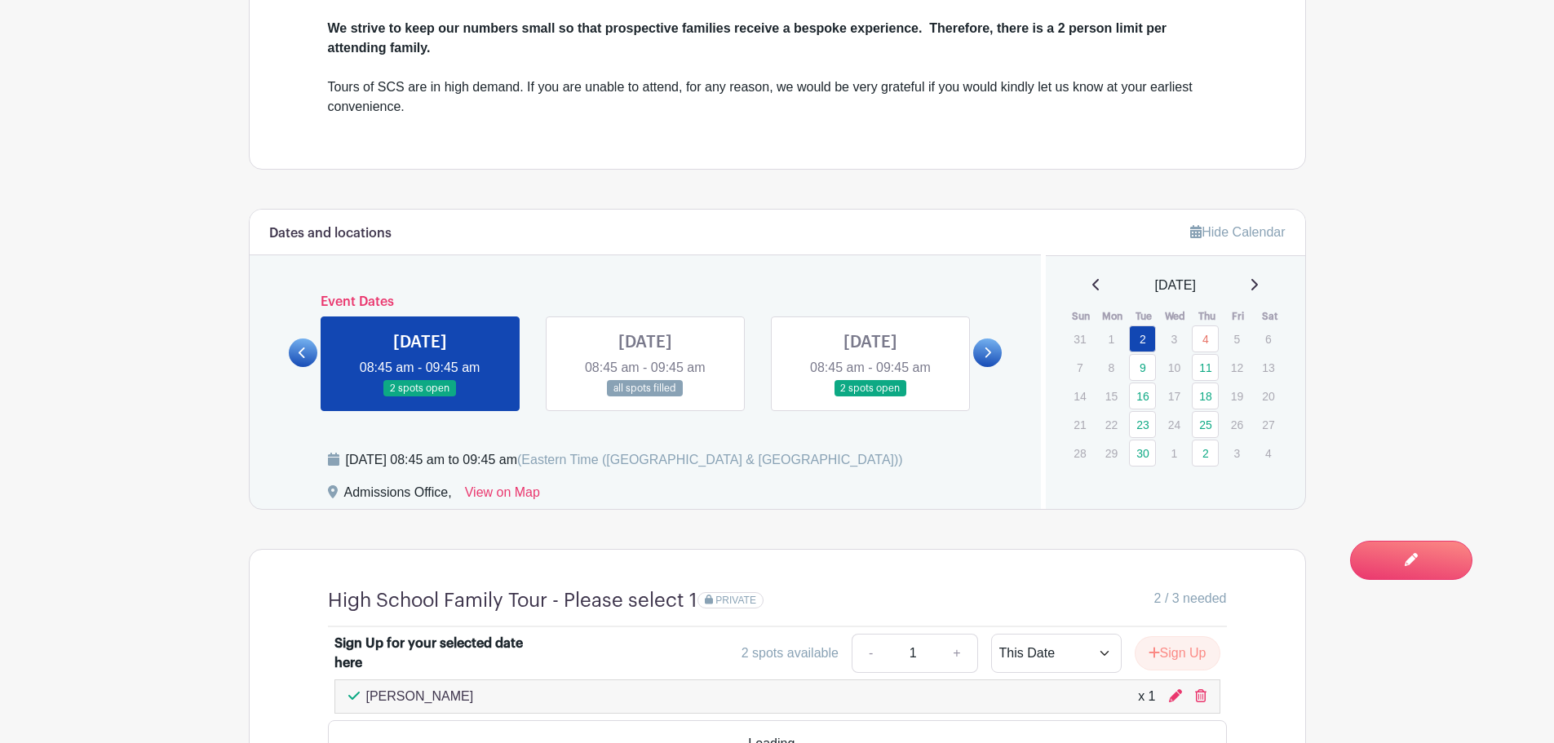
click at [645, 397] on link at bounding box center [645, 397] width 0 height 0
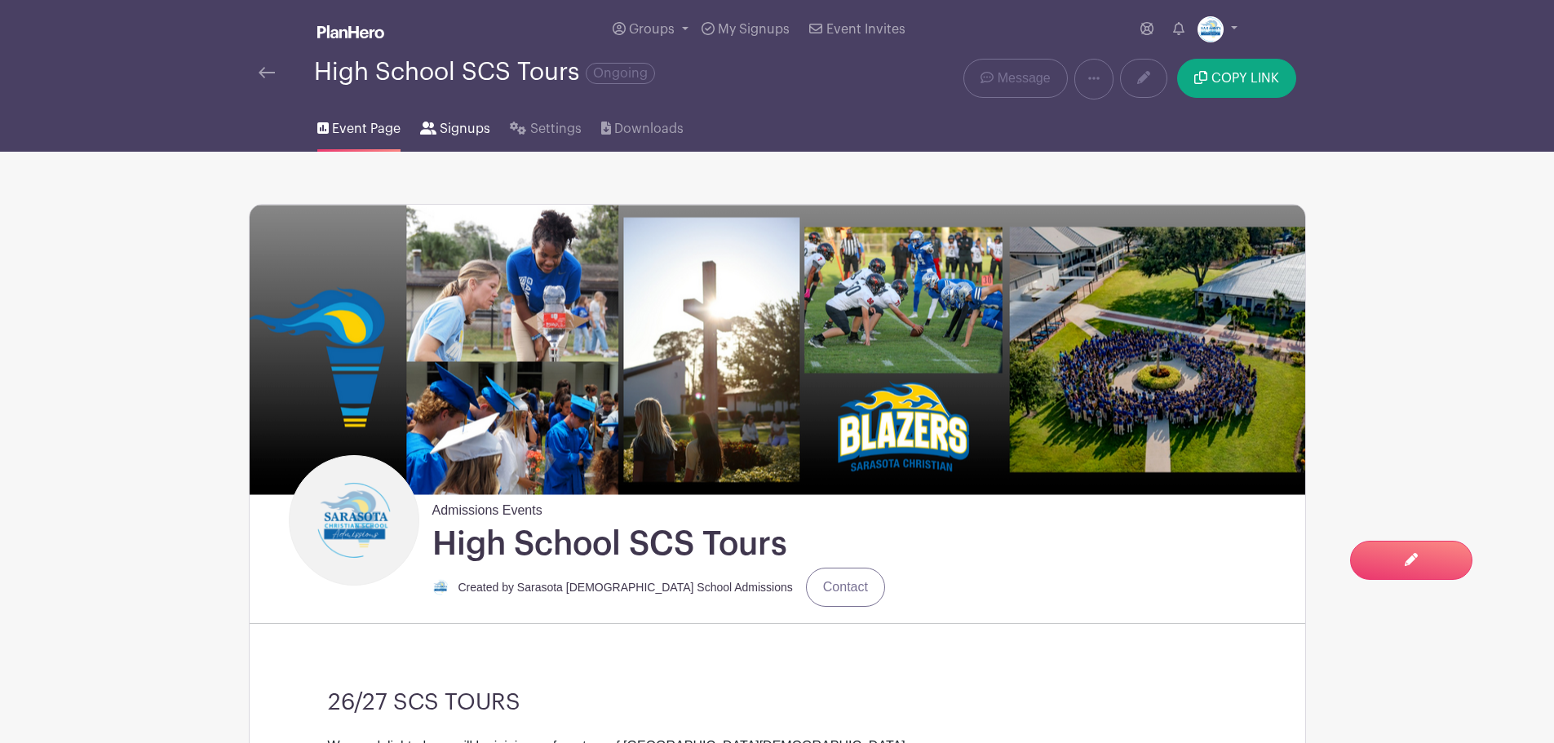
click at [426, 131] on icon at bounding box center [428, 128] width 16 height 13
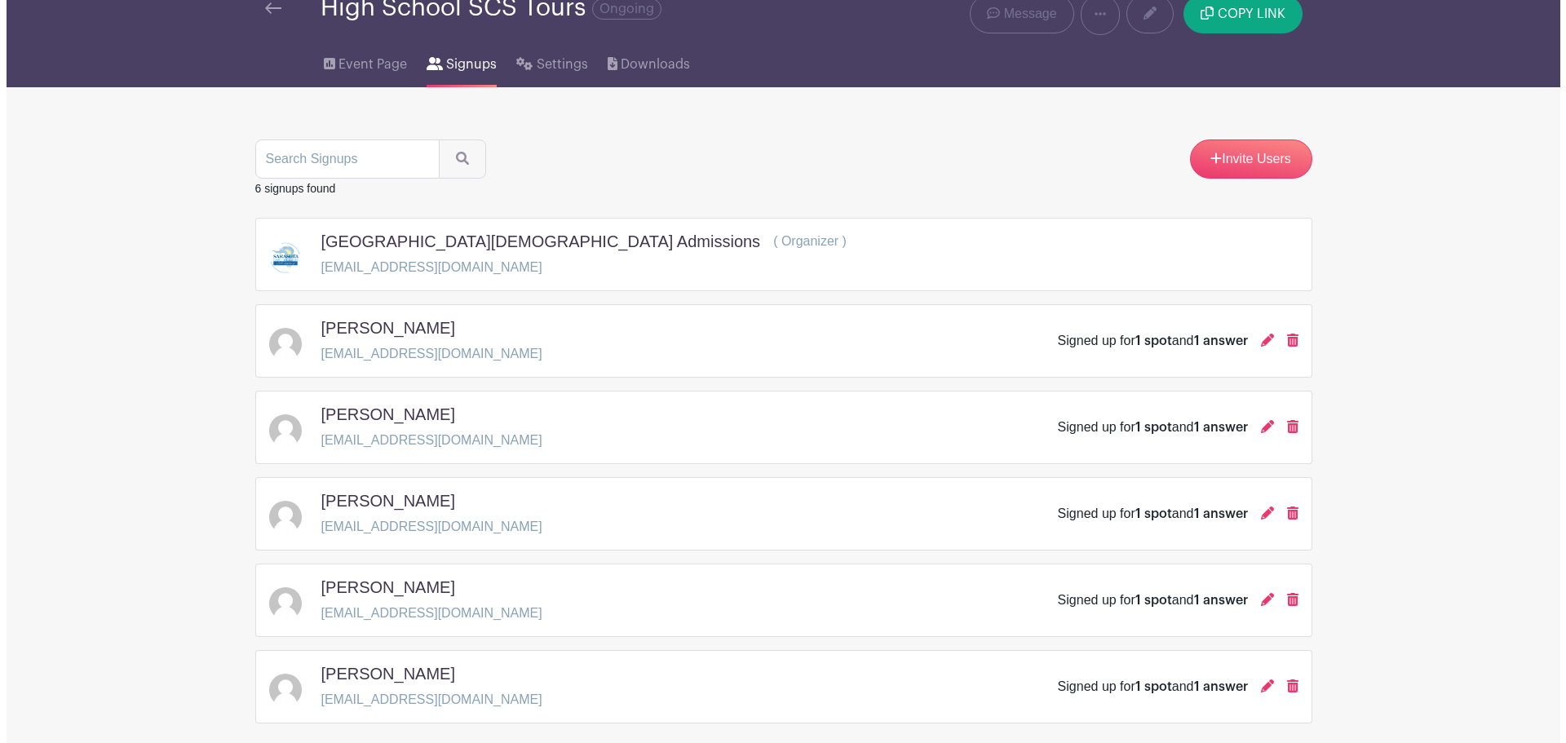
scroll to position [147, 0]
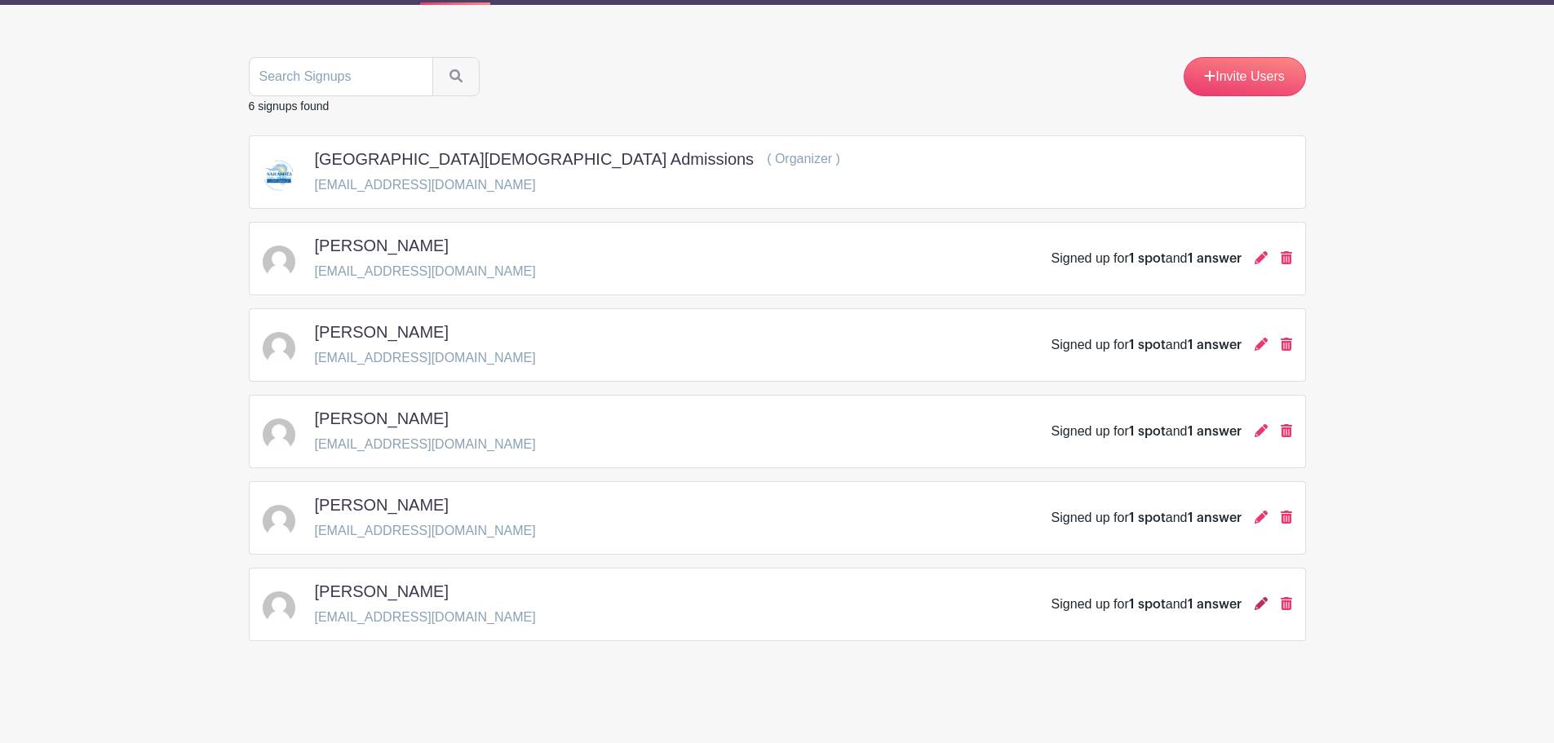
click at [1263, 603] on icon at bounding box center [1260, 603] width 13 height 13
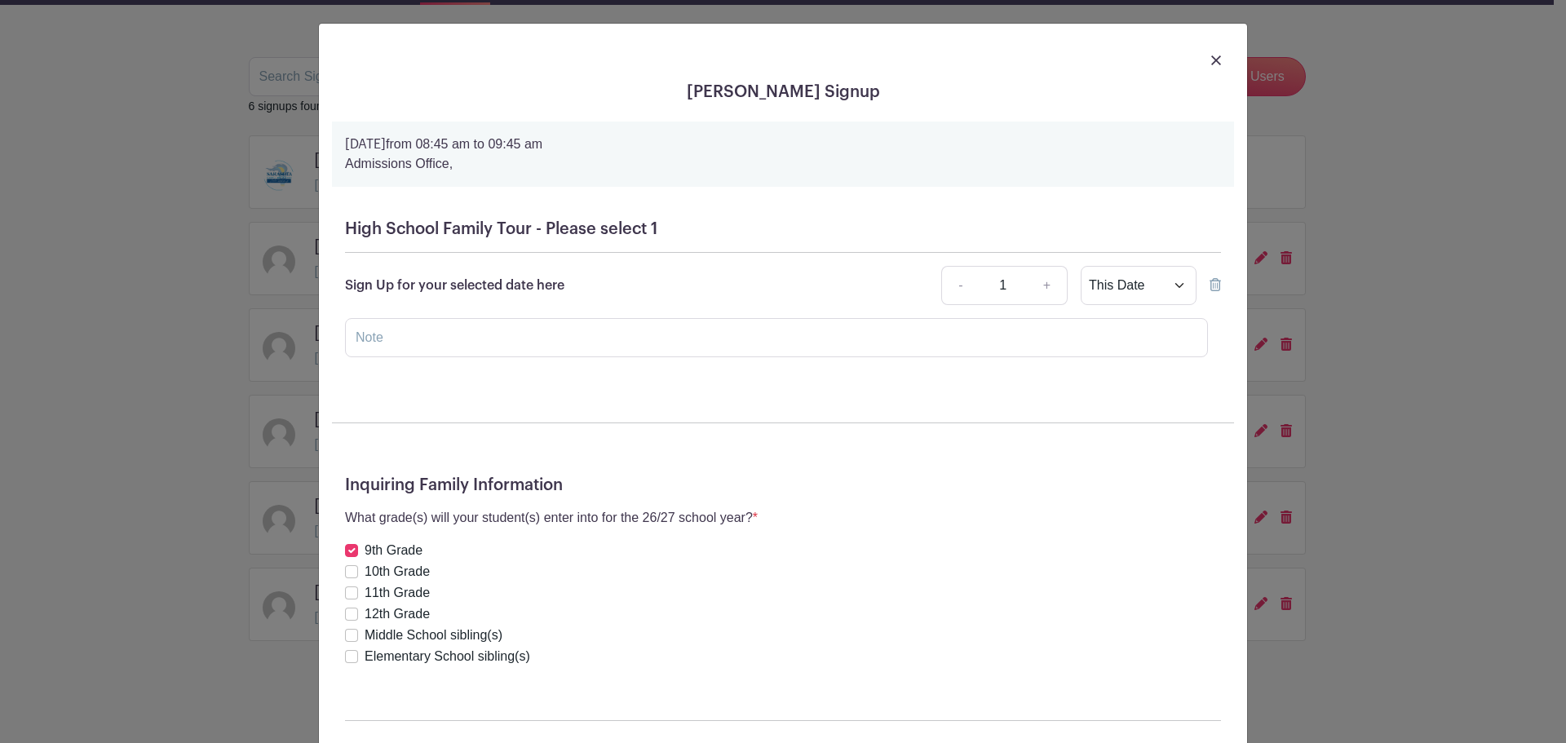
scroll to position [82, 0]
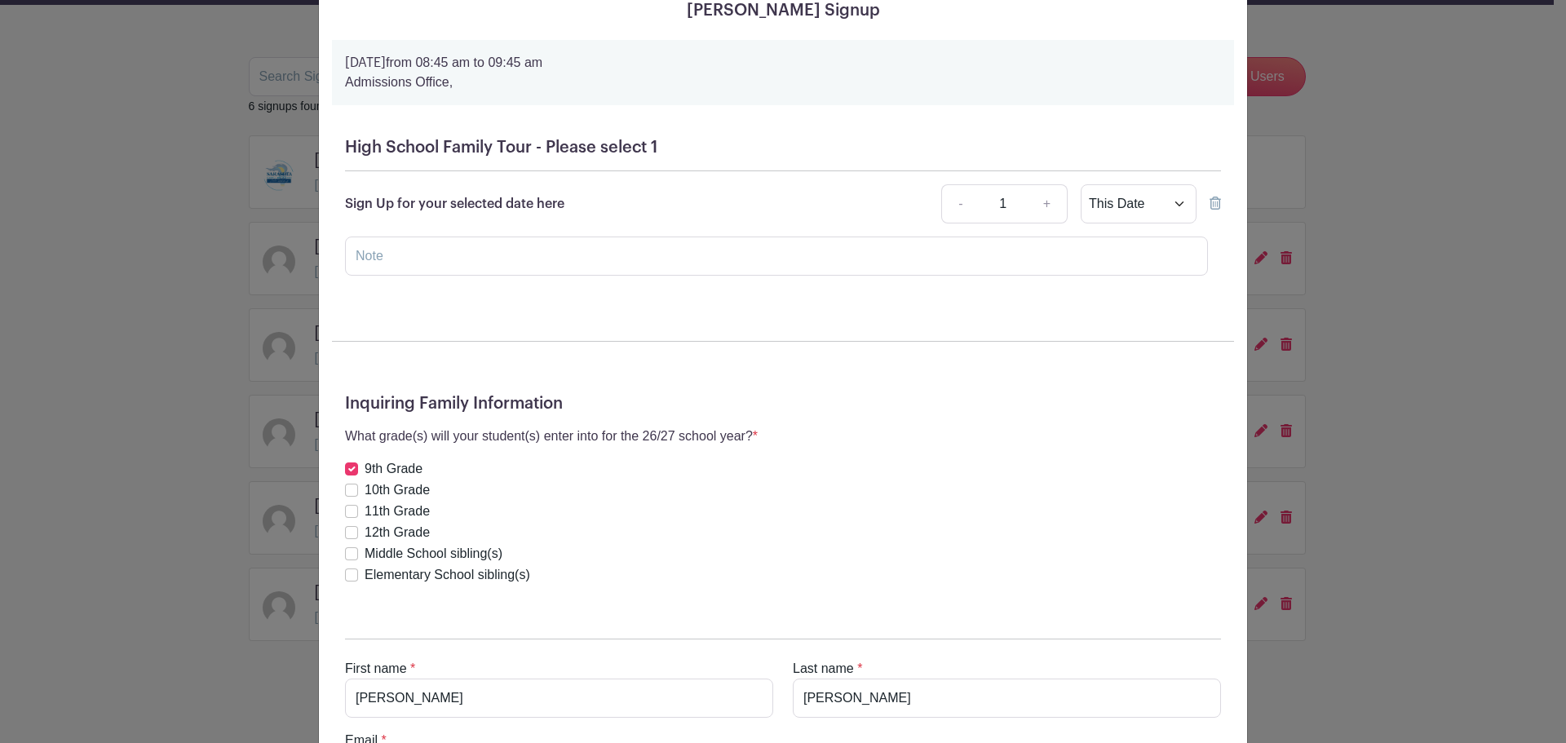
click at [350, 576] on div "Elementary School sibling(s)" at bounding box center [551, 575] width 413 height 20
click at [351, 578] on input "checkbox" at bounding box center [351, 574] width 13 height 13
checkbox input "true"
click at [433, 243] on input "text" at bounding box center [776, 255] width 863 height 39
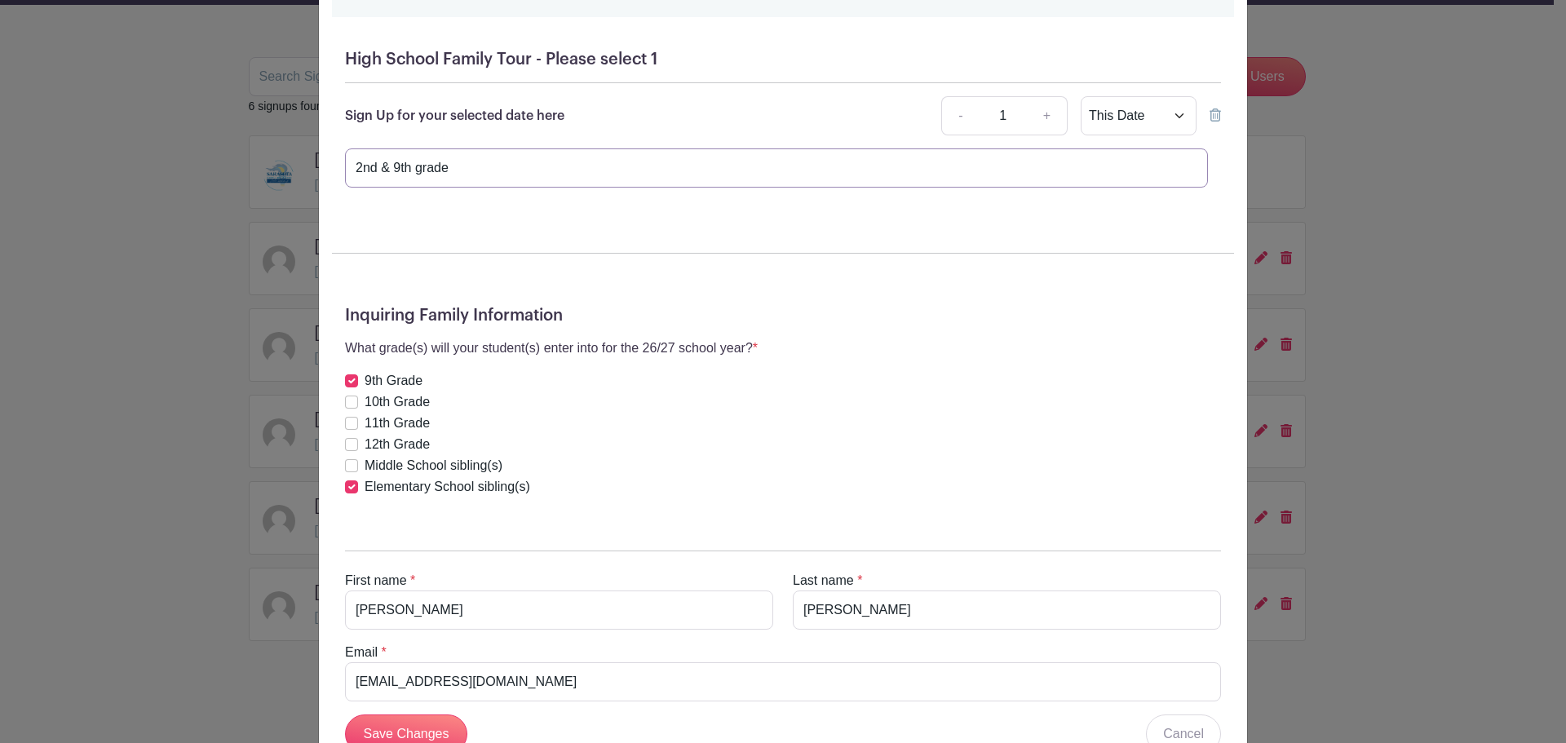
scroll to position [296, 0]
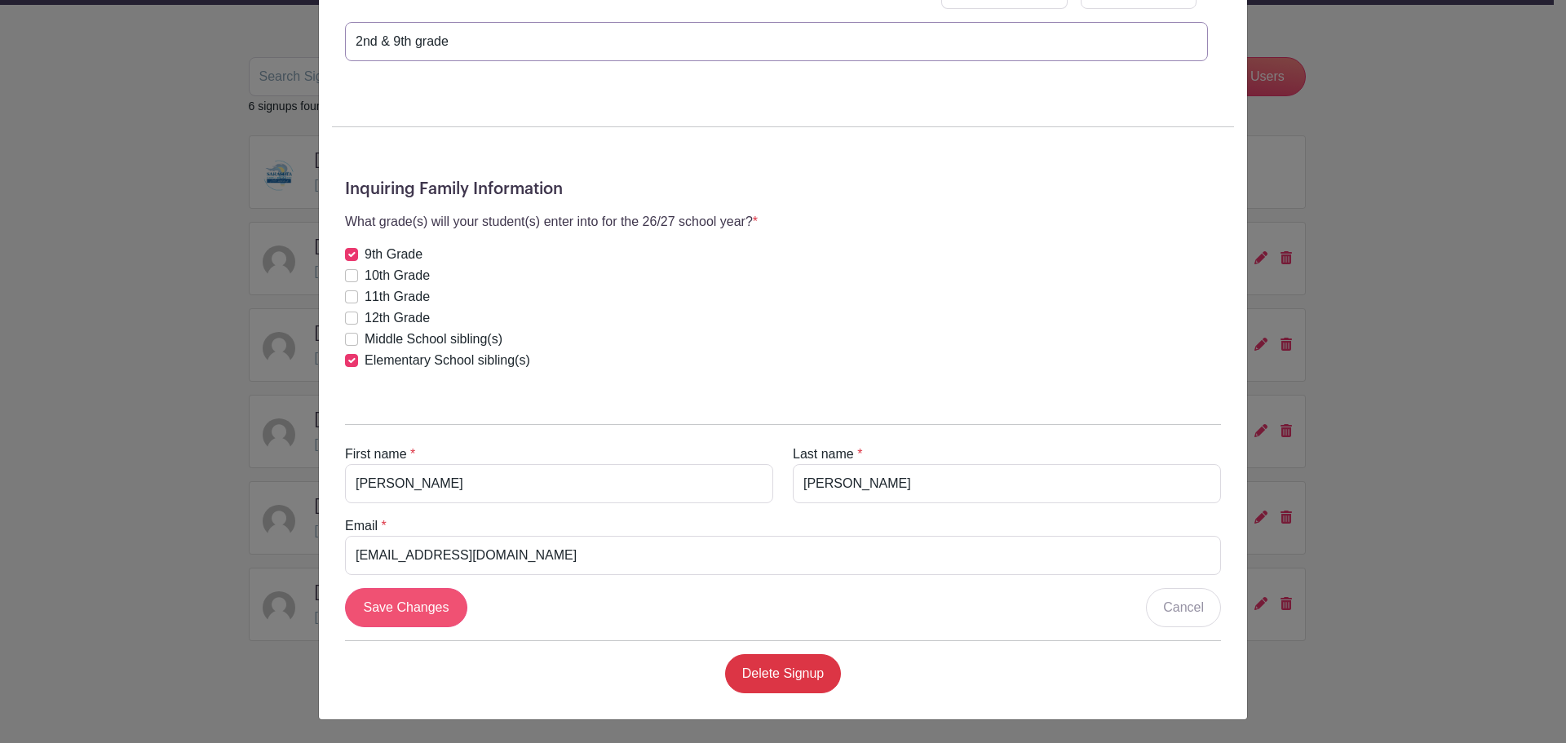
type input "2nd & 9th grade"
click at [427, 610] on input "Save Changes" at bounding box center [406, 607] width 122 height 39
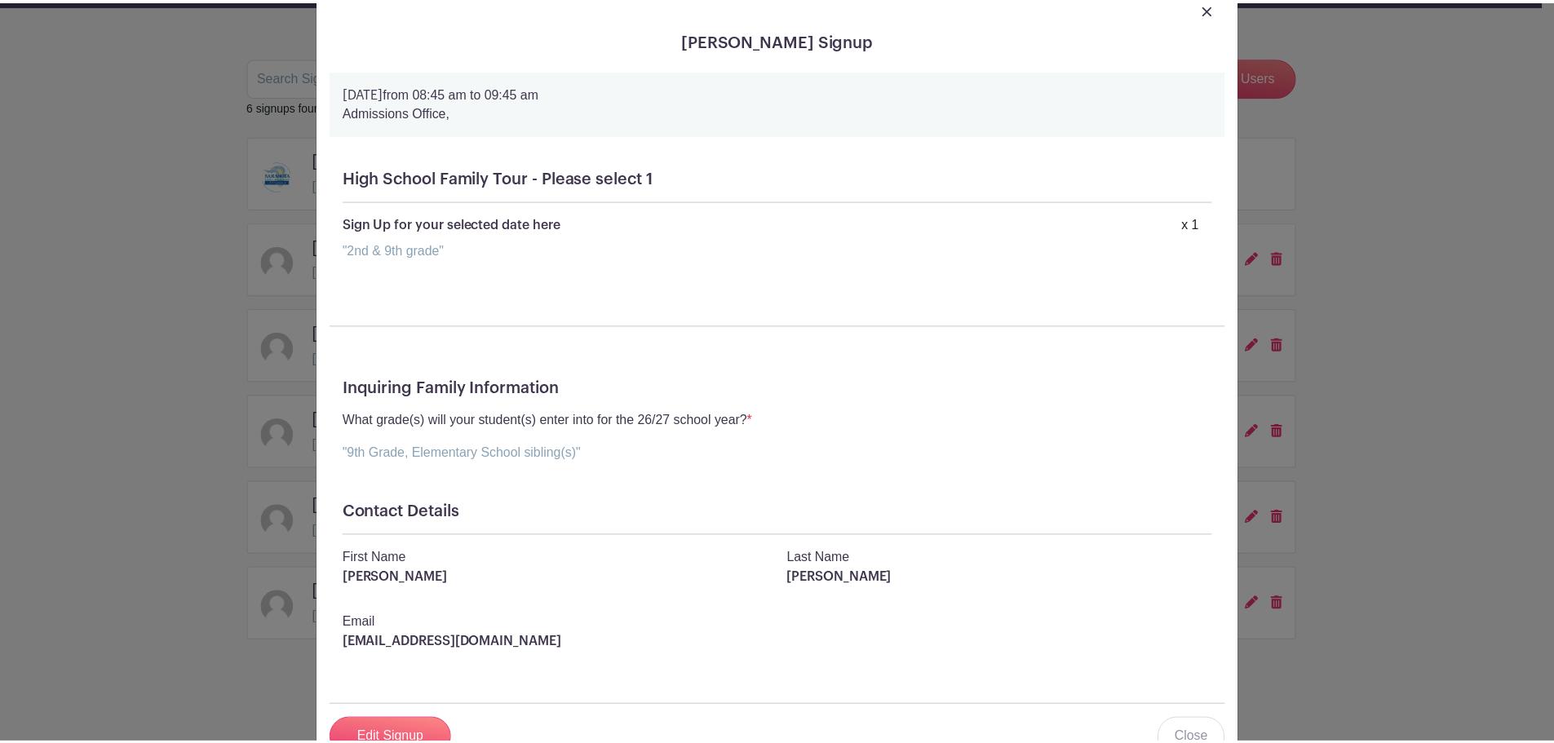
scroll to position [0, 0]
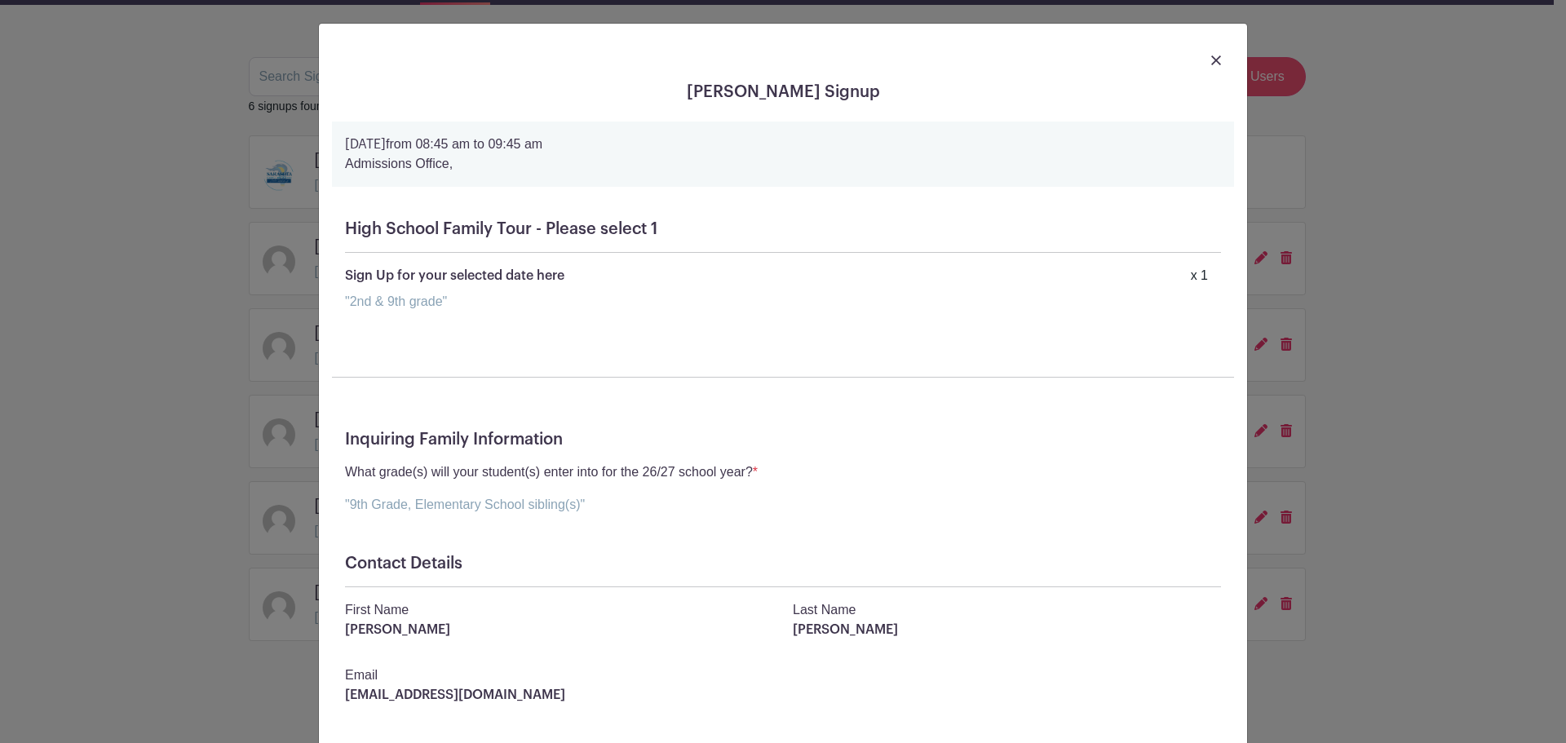
click at [1211, 61] on img at bounding box center [1216, 60] width 10 height 10
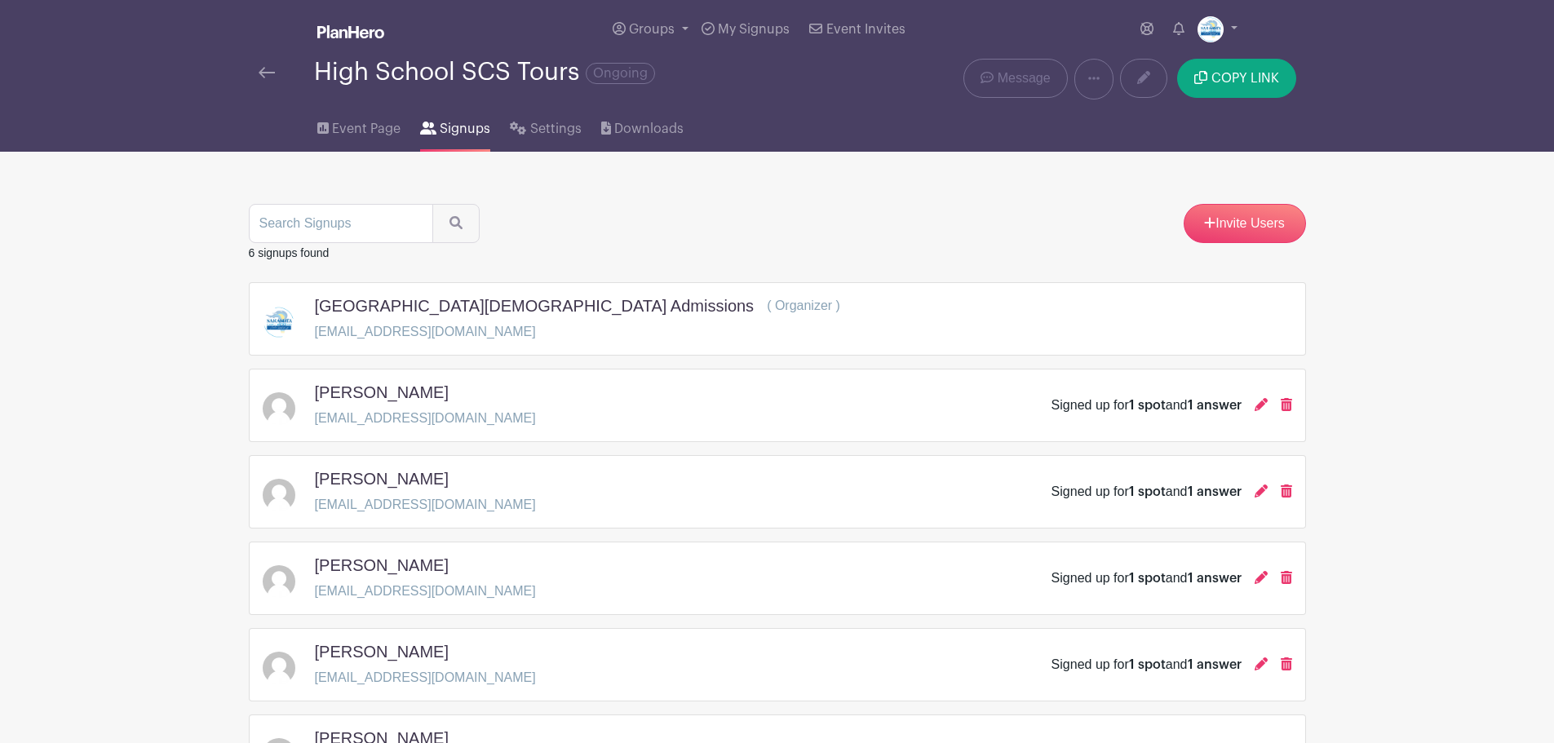
click at [268, 73] on img at bounding box center [267, 72] width 16 height 11
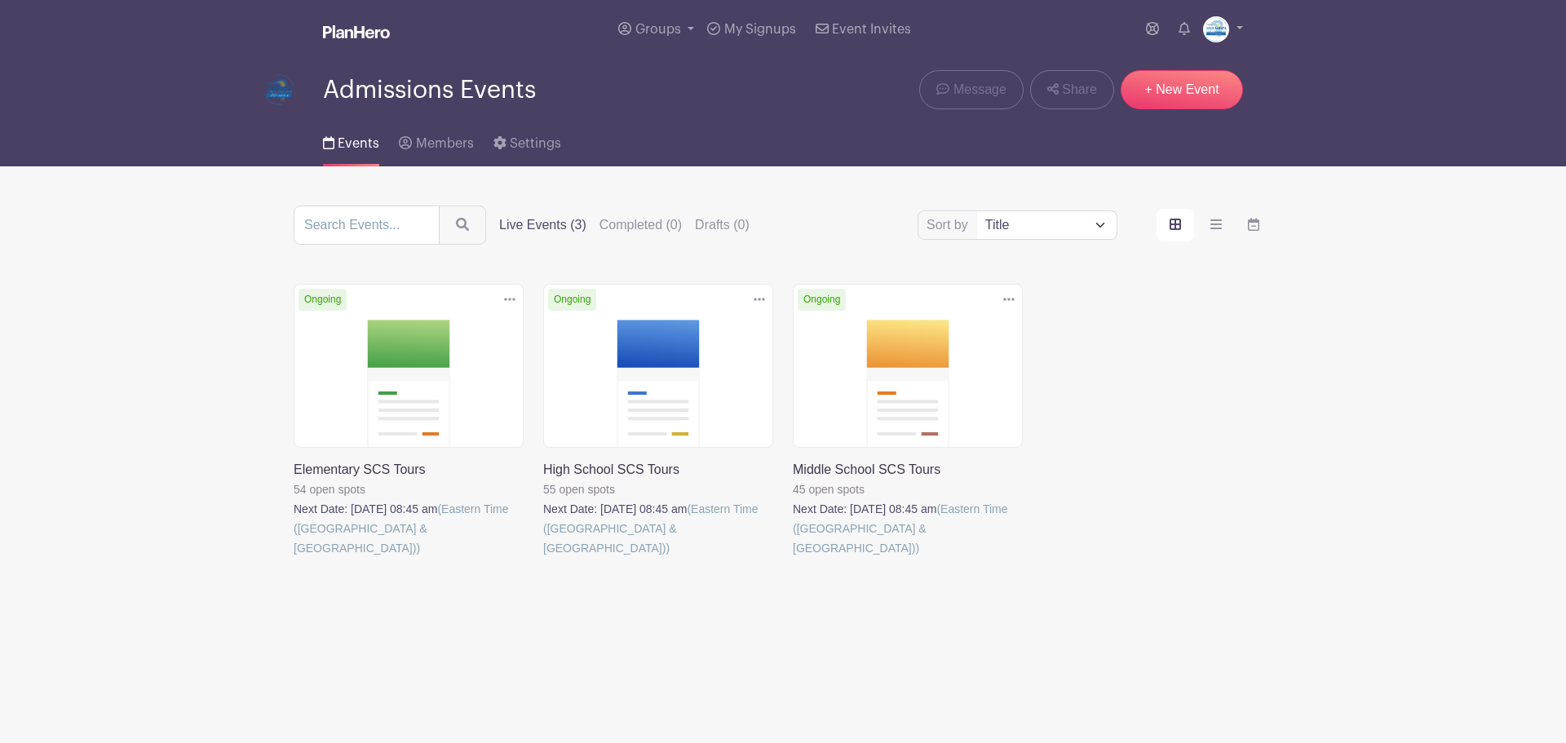
click at [543, 558] on link at bounding box center [543, 558] width 0 height 0
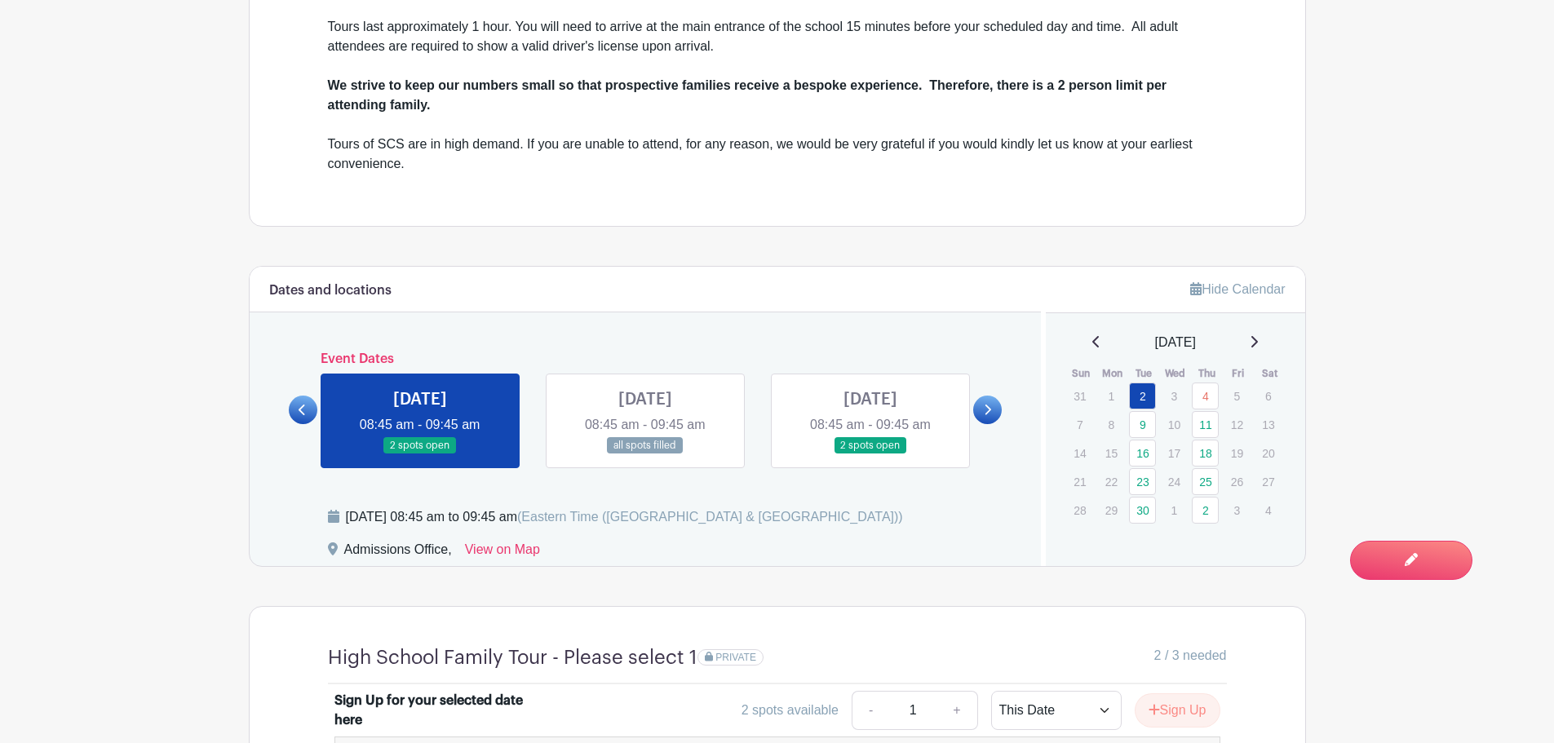
scroll to position [816, 0]
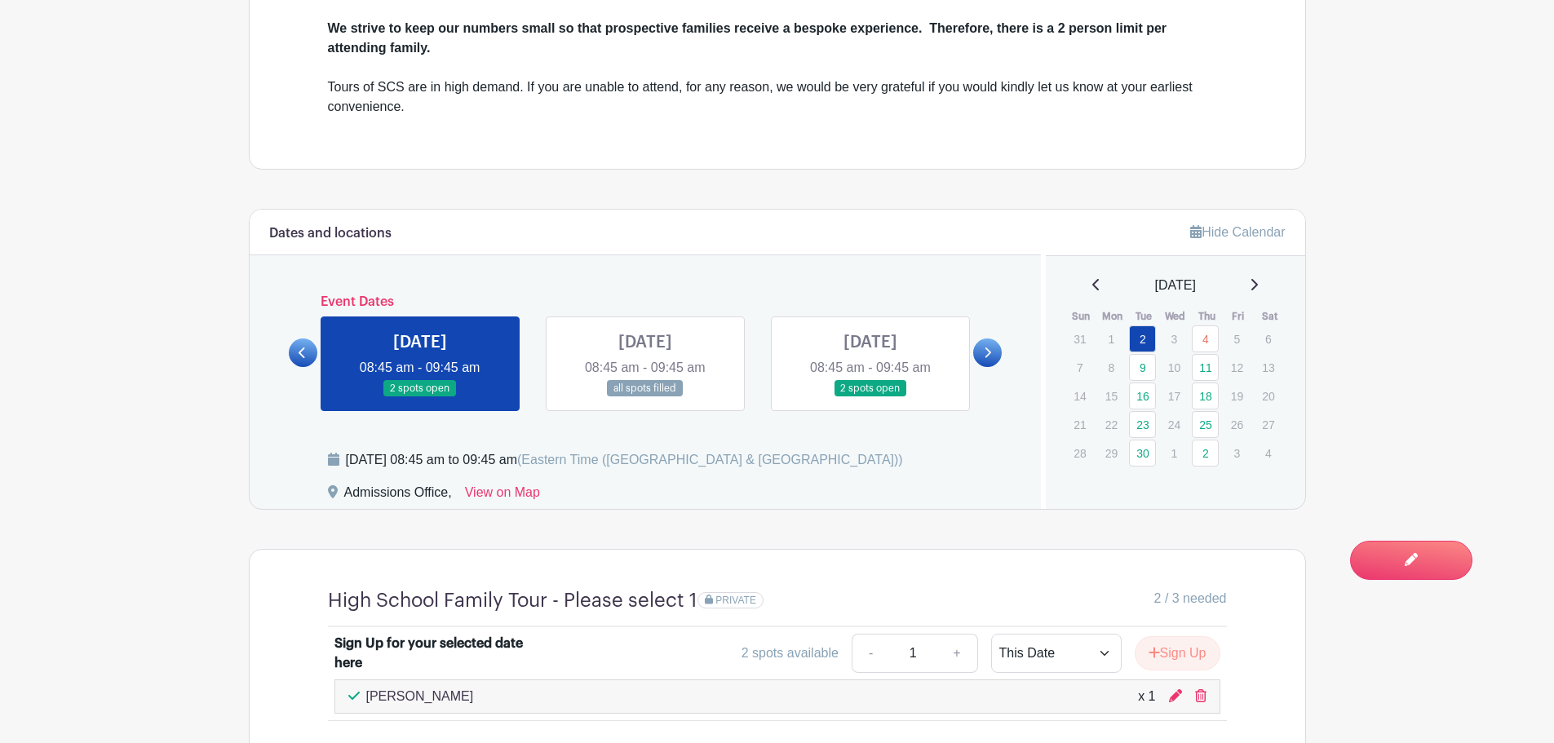
click at [645, 397] on link at bounding box center [645, 397] width 0 height 0
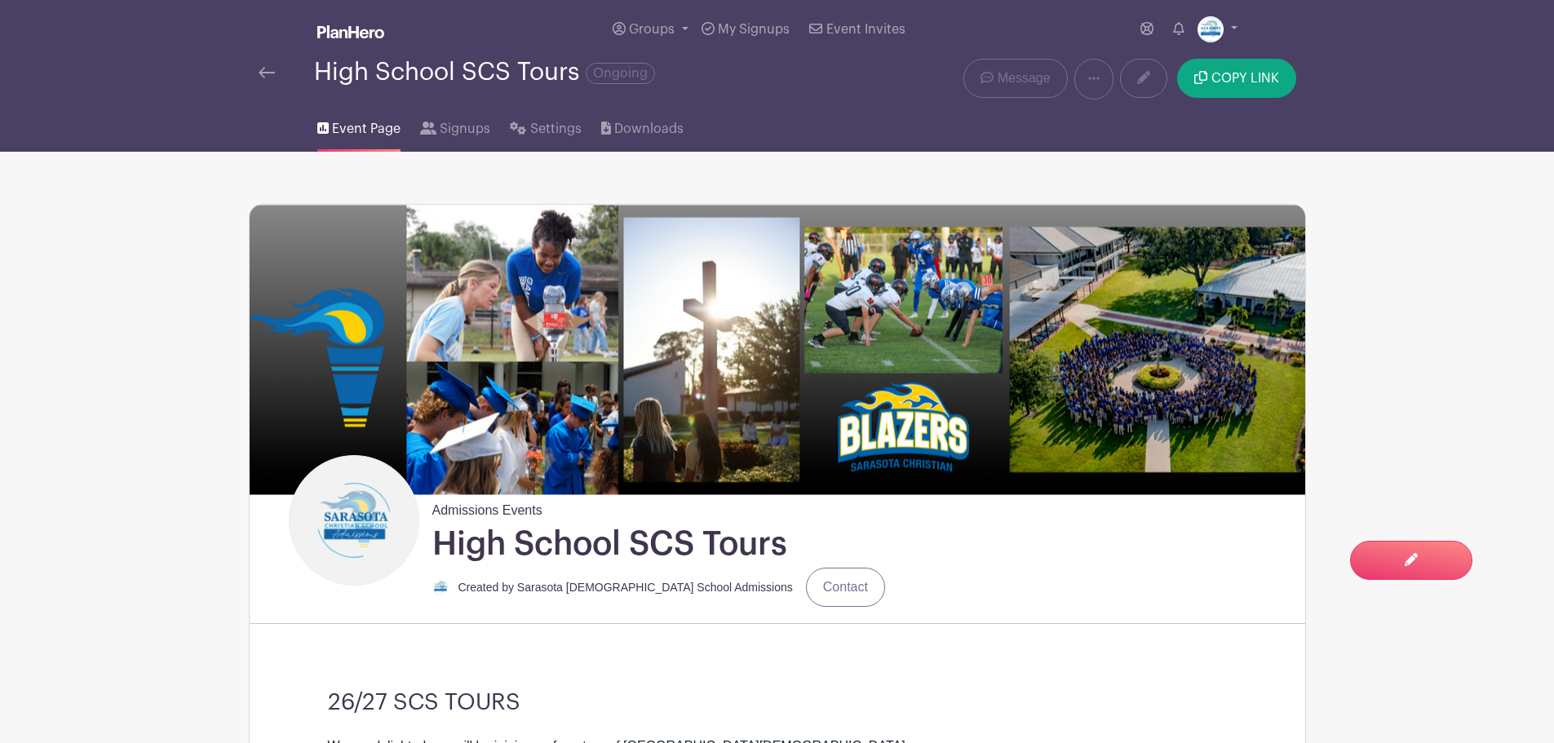
click at [263, 69] on img at bounding box center [267, 72] width 16 height 11
